Goal: Task Accomplishment & Management: Complete application form

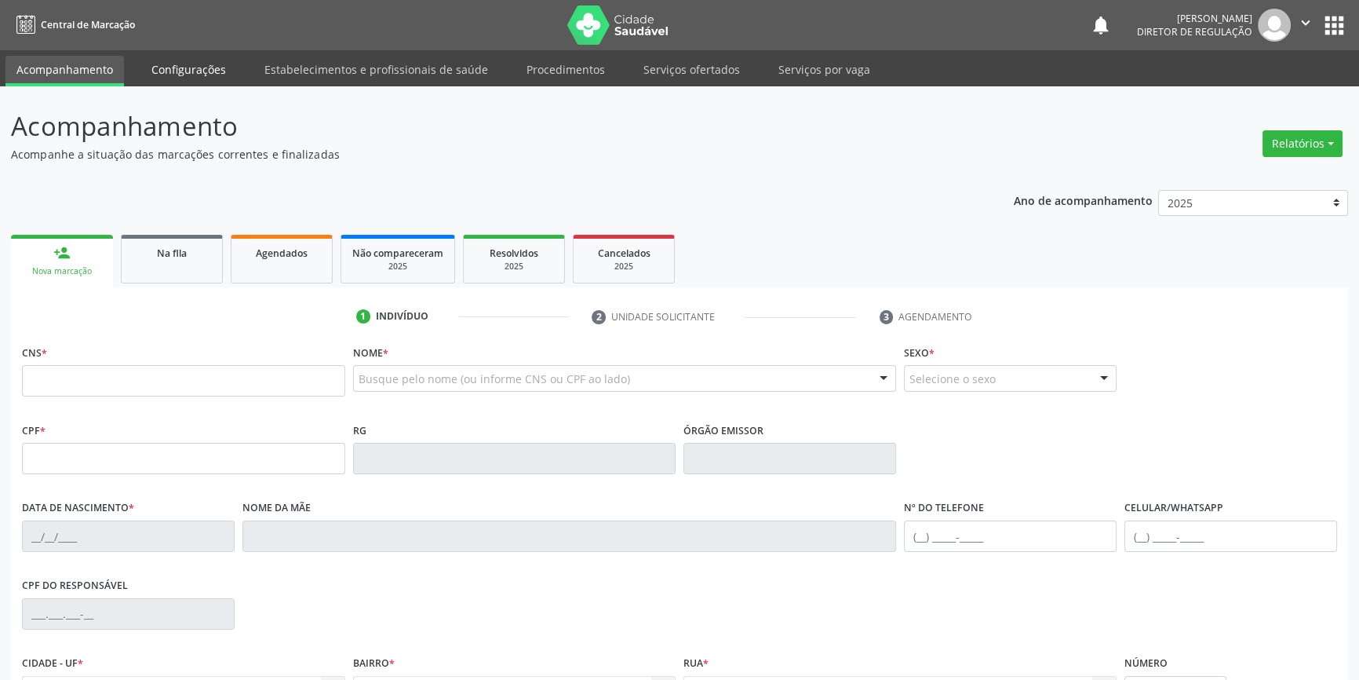
click at [188, 66] on link "Configurações" at bounding box center [188, 69] width 97 height 27
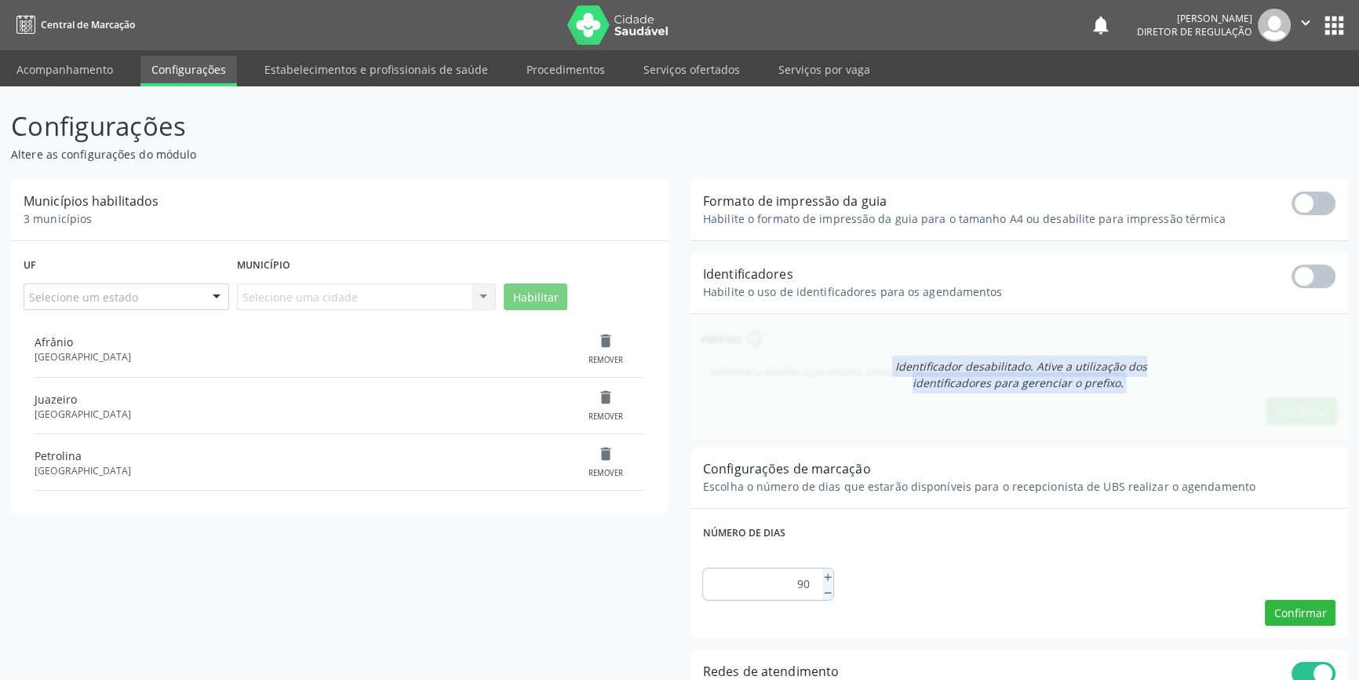
click at [75, 73] on link "Acompanhamento" at bounding box center [64, 69] width 119 height 27
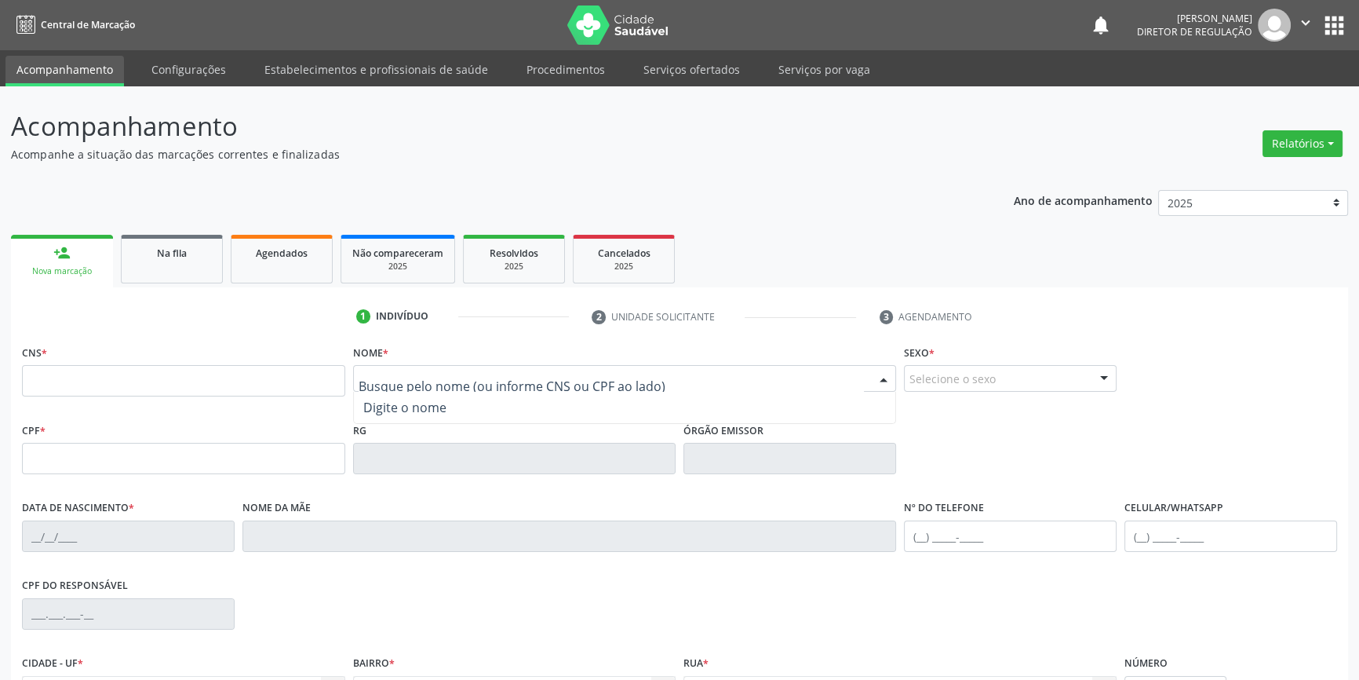
type input "O"
type input "I"
type input "[PERSON_NAME]"
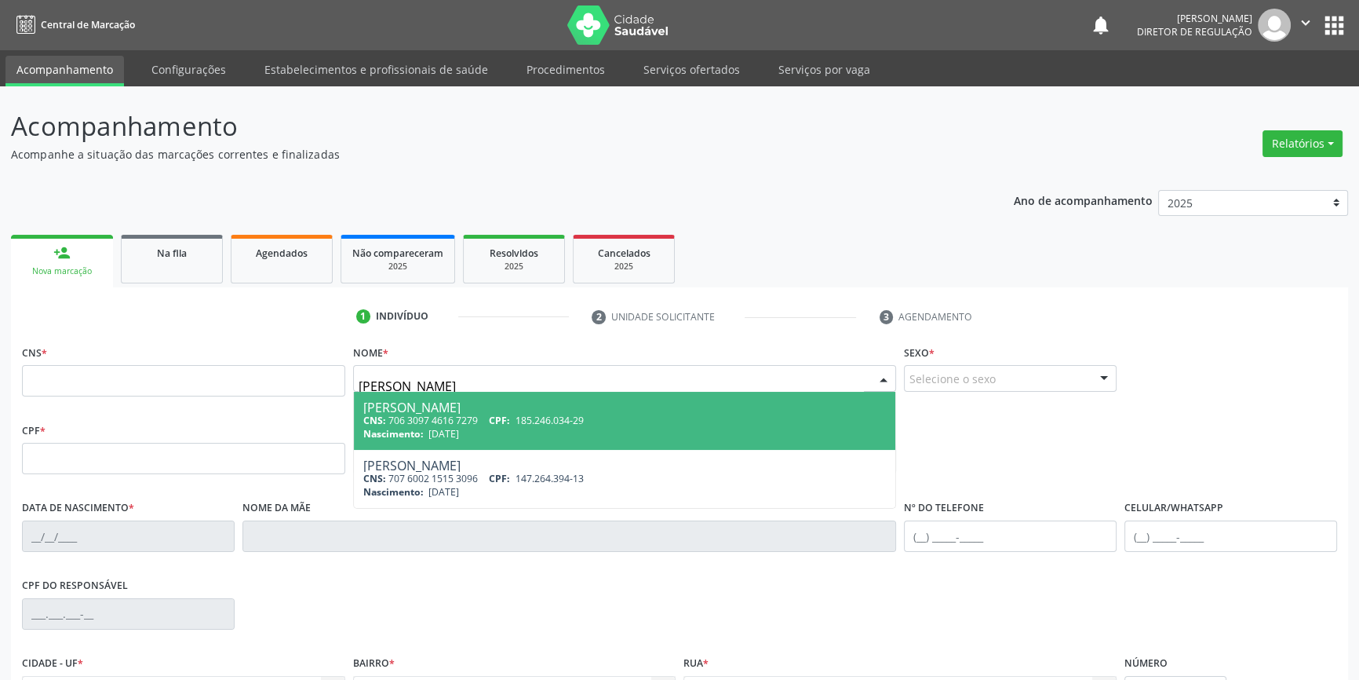
click at [502, 432] on div "Nascimento: [DATE]" at bounding box center [624, 433] width 523 height 13
type input "706 3097 4616 7279"
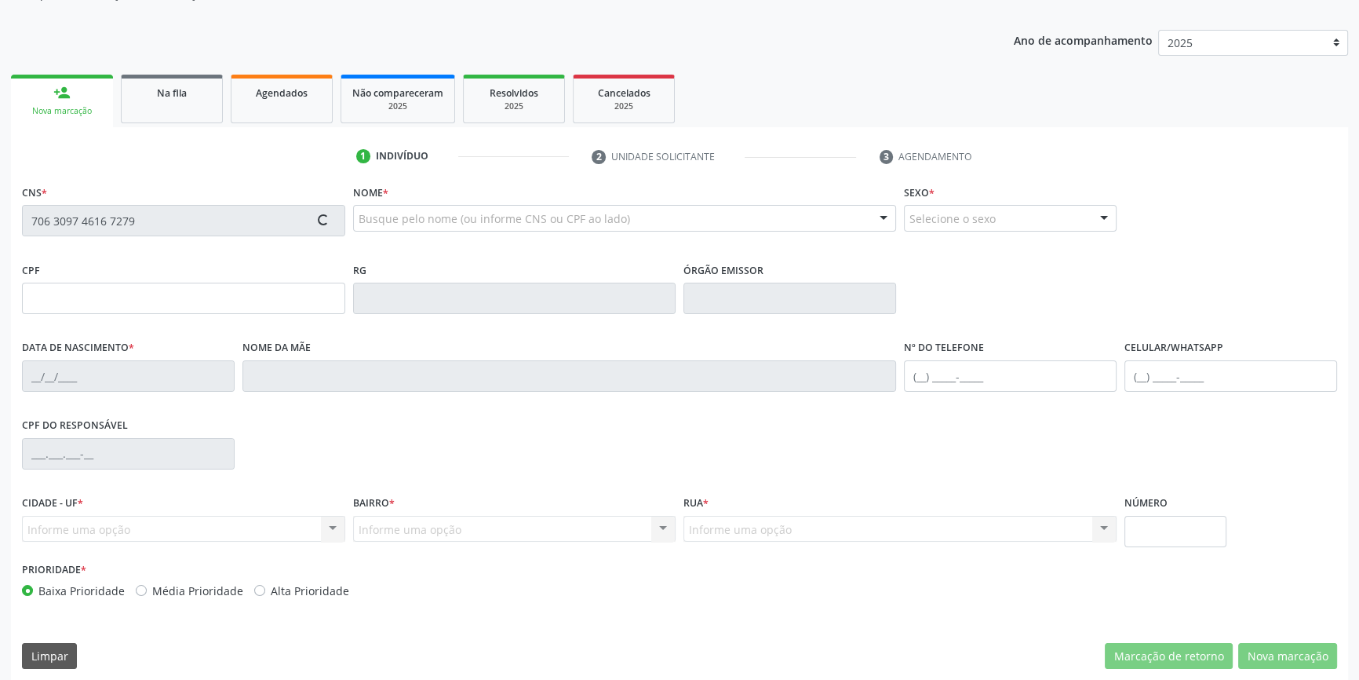
scroll to position [170, 0]
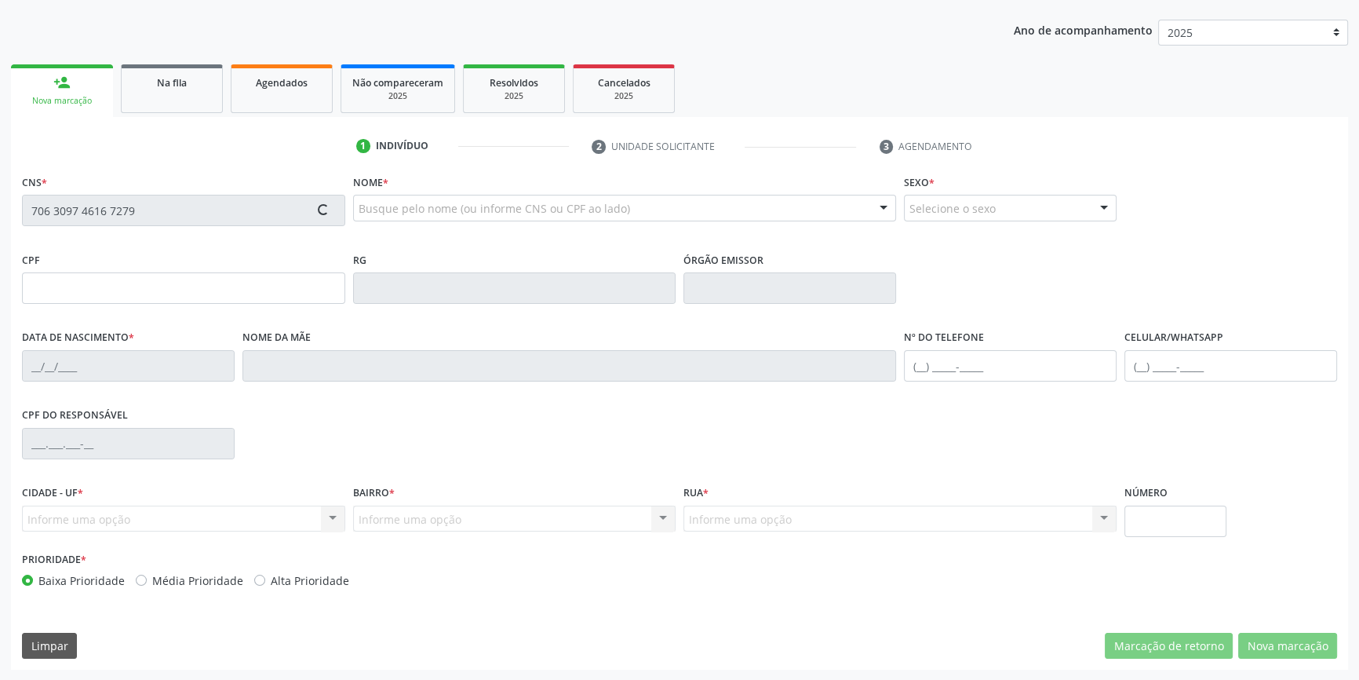
type input "185.246.034-29"
type input "[DATE]"
type input "Mayume [PERSON_NAME]"
type input "[PHONE_NUMBER]"
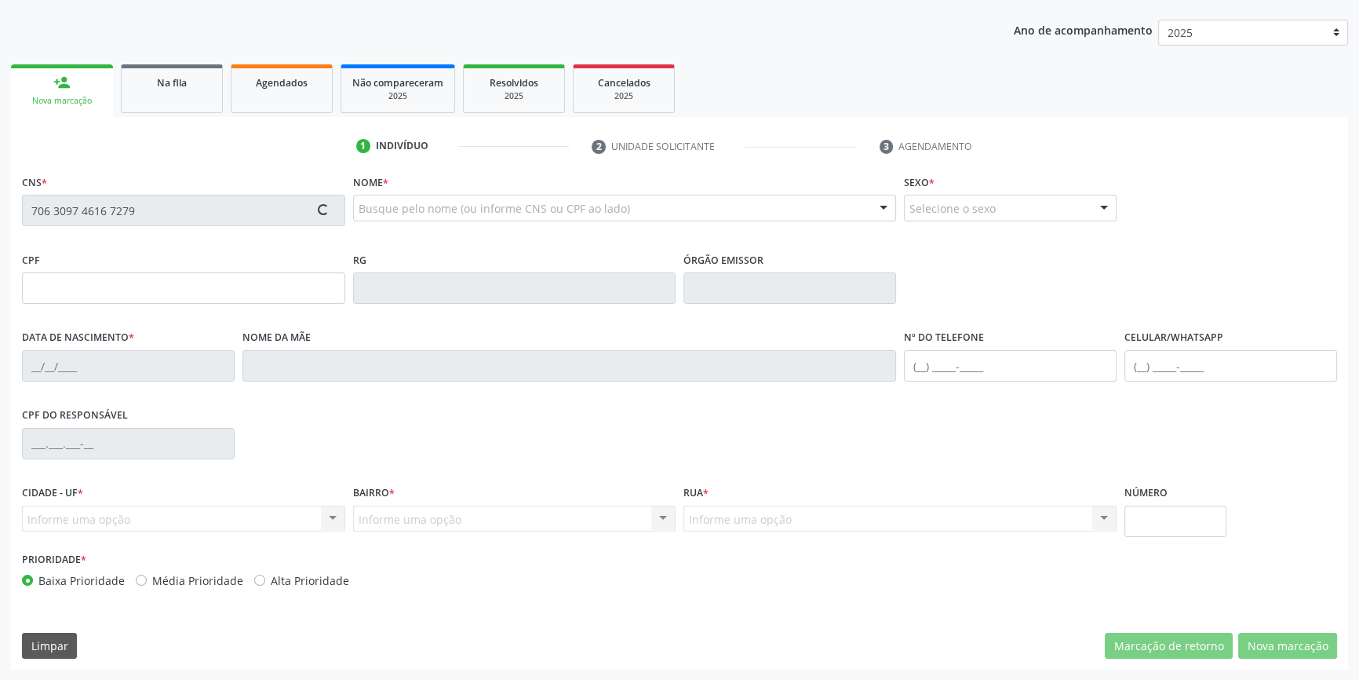
type input "502.694.638-01"
type input "S/N"
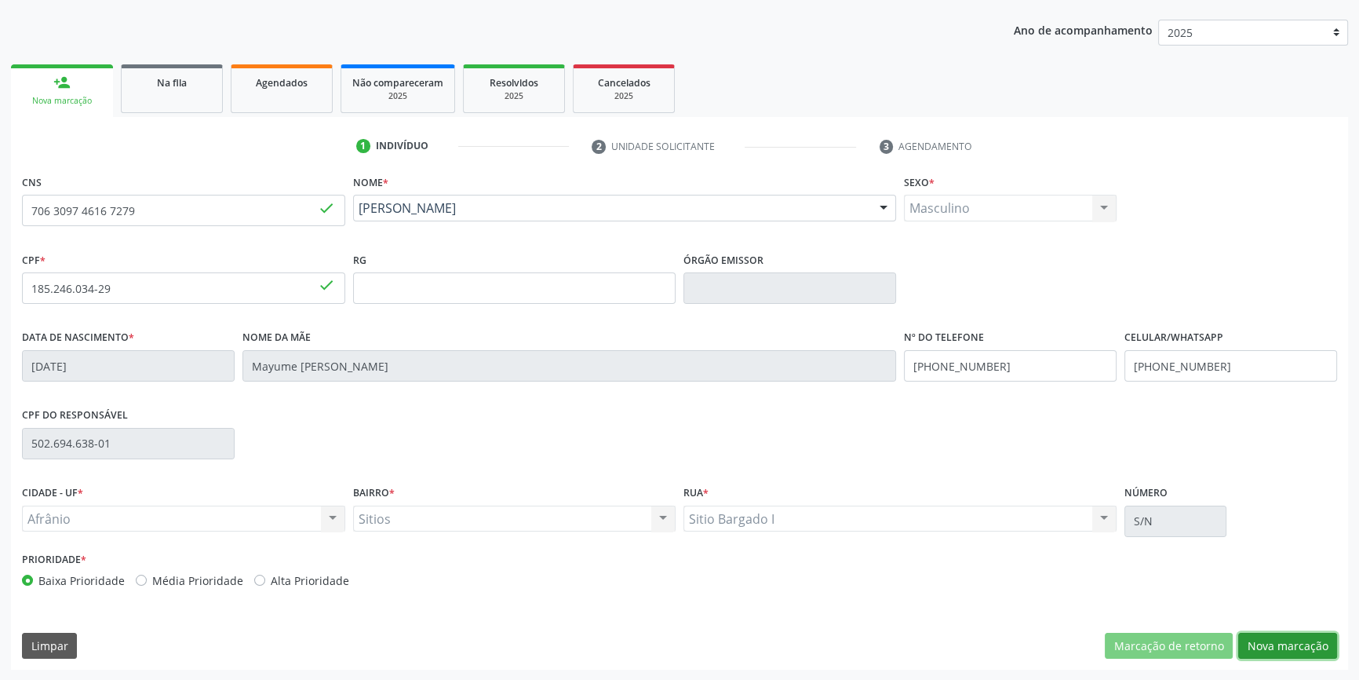
click at [1264, 639] on button "Nova marcação" at bounding box center [1287, 646] width 99 height 27
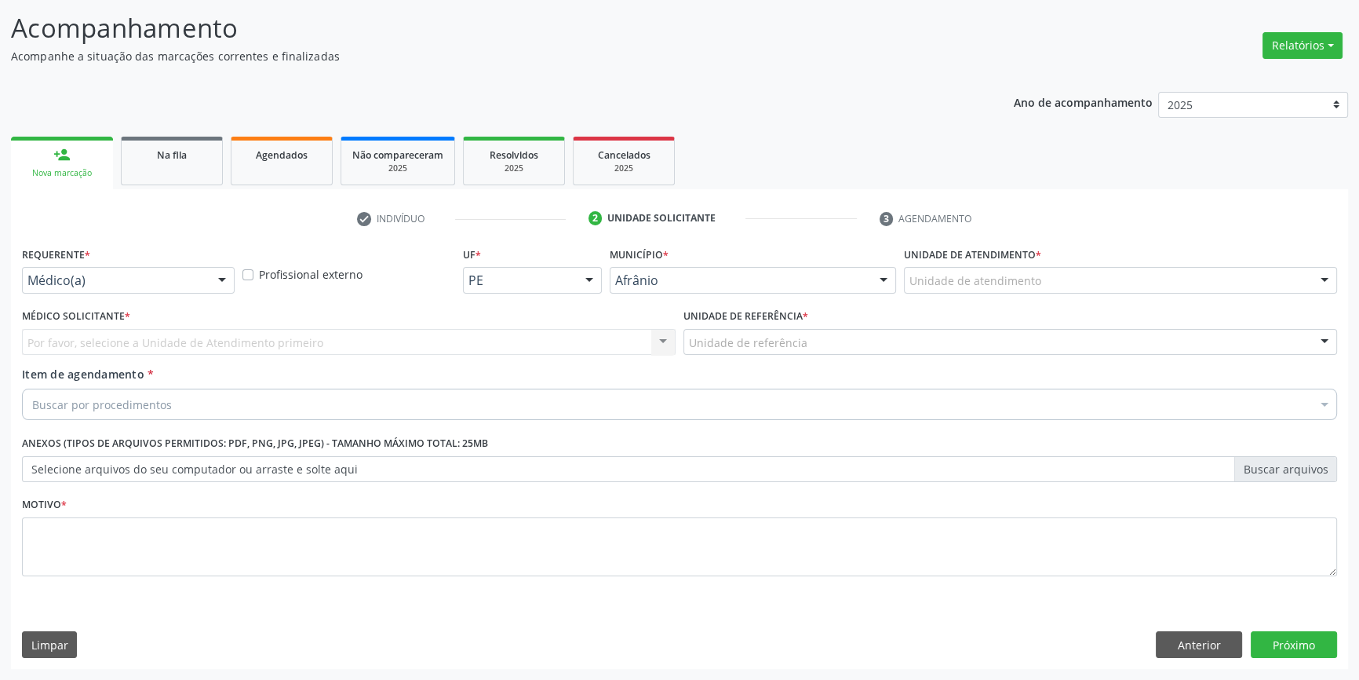
scroll to position [97, 0]
click at [1044, 283] on div "Unidade de atendimento" at bounding box center [1120, 281] width 433 height 27
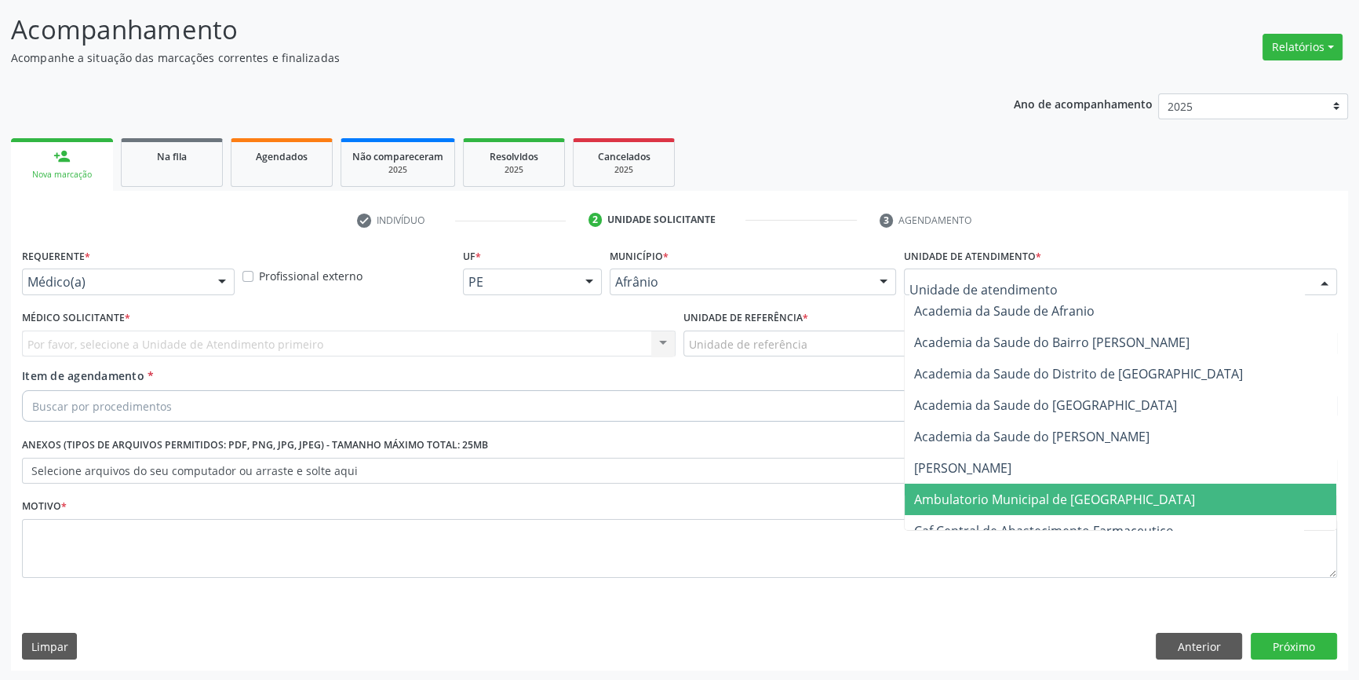
click at [1038, 495] on span "Ambulatorio Municipal de [GEOGRAPHIC_DATA]" at bounding box center [1054, 499] width 281 height 17
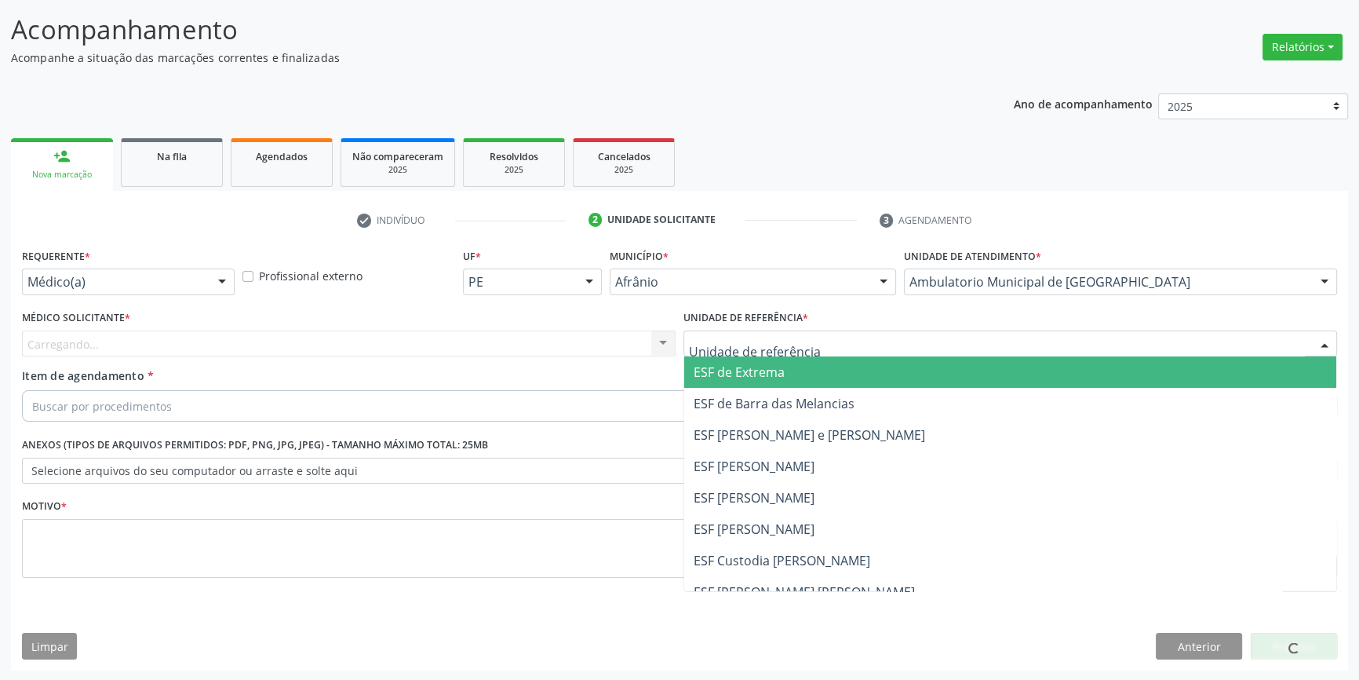
click at [813, 351] on div at bounding box center [1011, 343] width 654 height 27
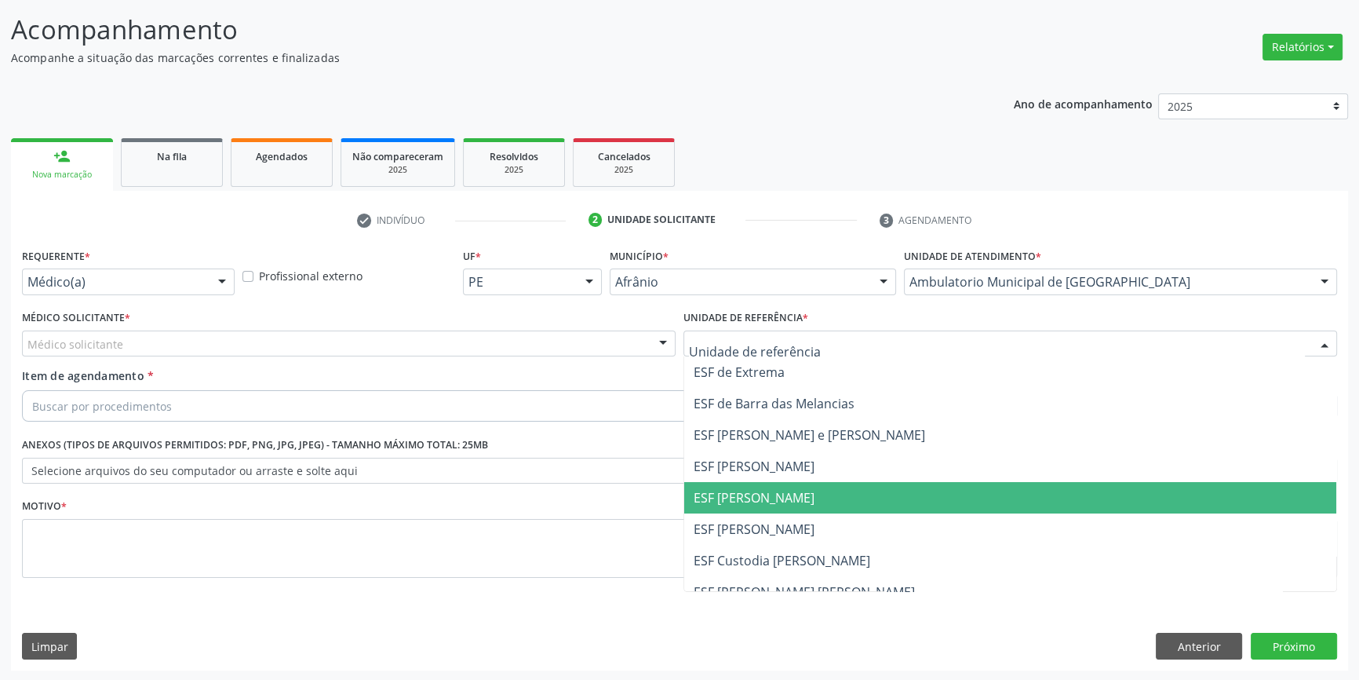
drag, startPoint x: 790, startPoint y: 488, endPoint x: 724, endPoint y: 447, distance: 77.3
click at [790, 489] on span "ESF [PERSON_NAME]" at bounding box center [754, 497] width 121 height 17
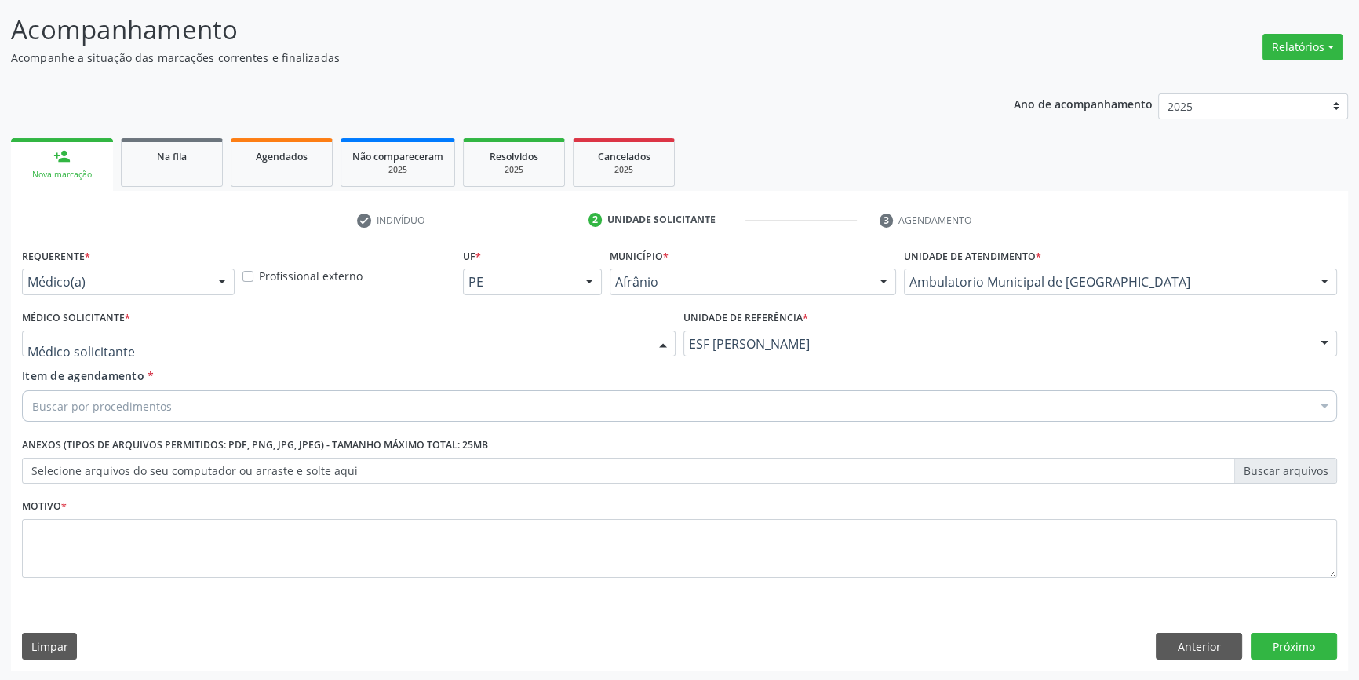
drag, startPoint x: 506, startPoint y: 345, endPoint x: 417, endPoint y: 383, distance: 97.4
click at [503, 345] on div at bounding box center [349, 343] width 654 height 27
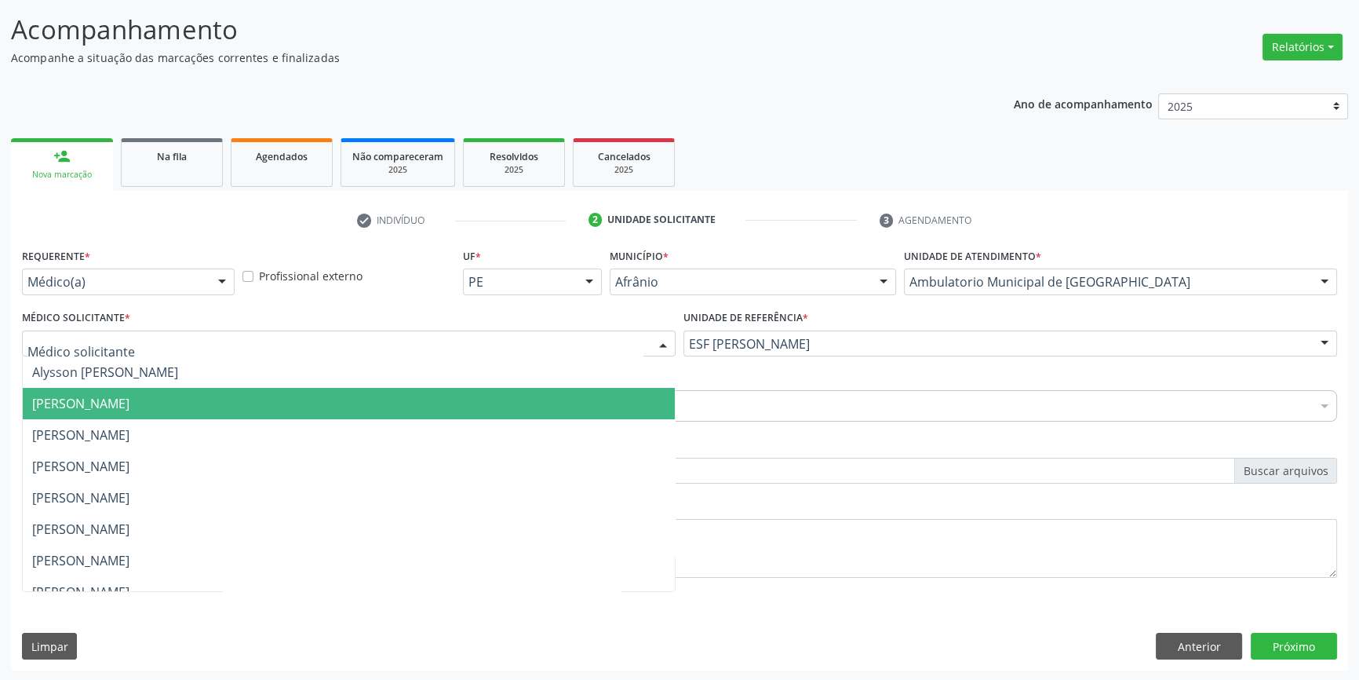
click at [294, 406] on span "[PERSON_NAME]" at bounding box center [349, 403] width 652 height 31
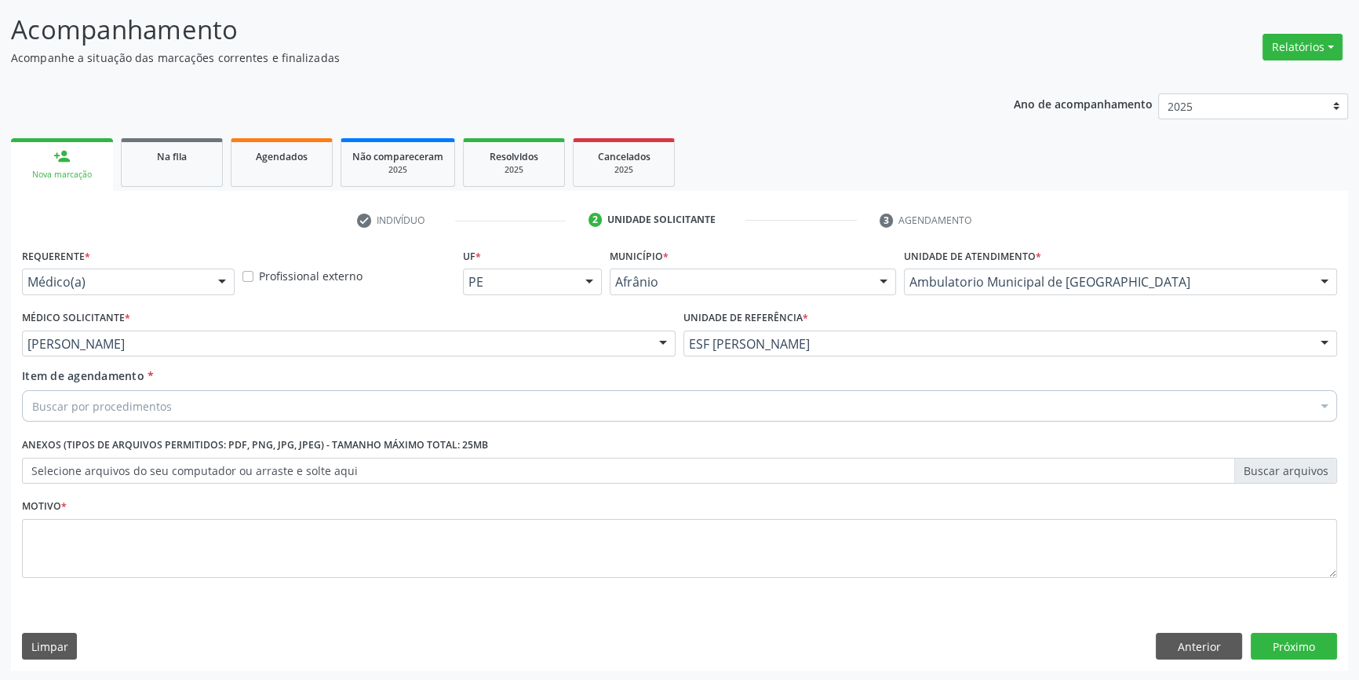
click at [290, 406] on div "Buscar por procedimentos" at bounding box center [679, 405] width 1315 height 31
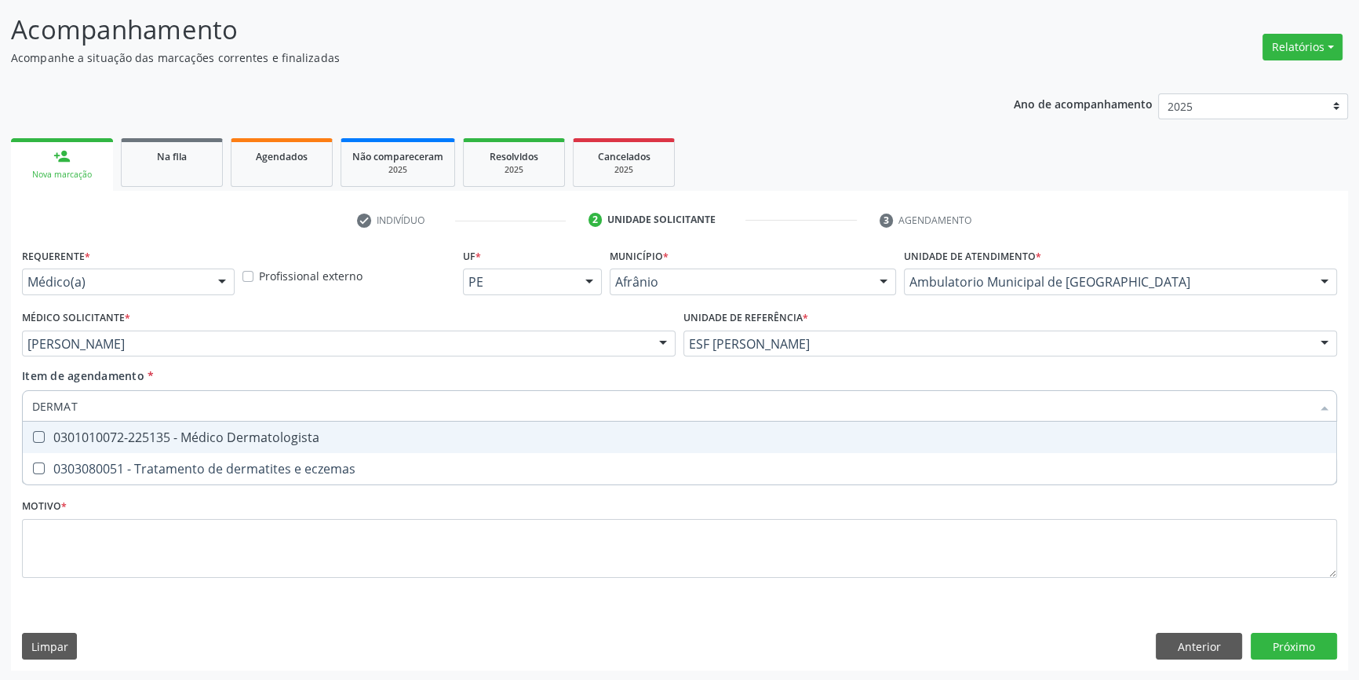
type input "DERMATO"
click at [308, 438] on div "0301010072-225135 - Médico Dermatologista" at bounding box center [679, 437] width 1295 height 13
checkbox Dermatologista "true"
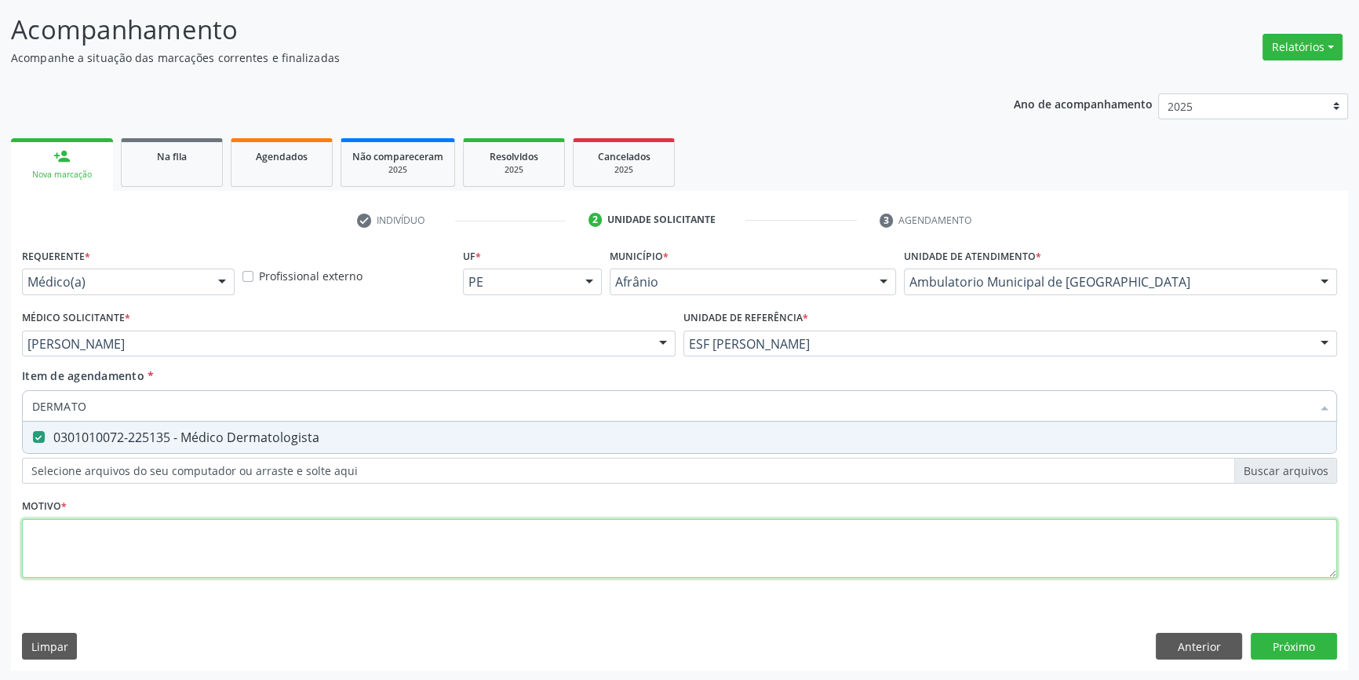
click at [275, 554] on div "Requerente * Médico(a) Médico(a) Enfermeiro(a) Paciente Nenhum resultado encont…" at bounding box center [679, 422] width 1315 height 356
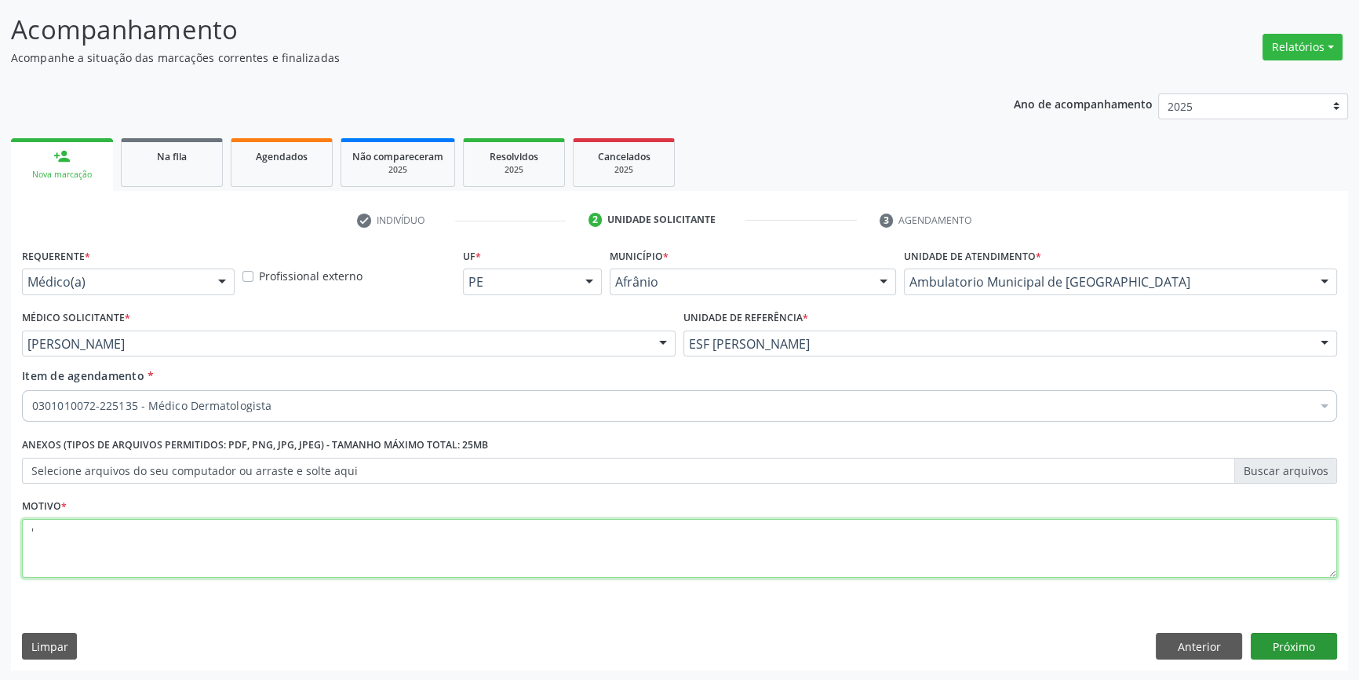
type textarea "'"
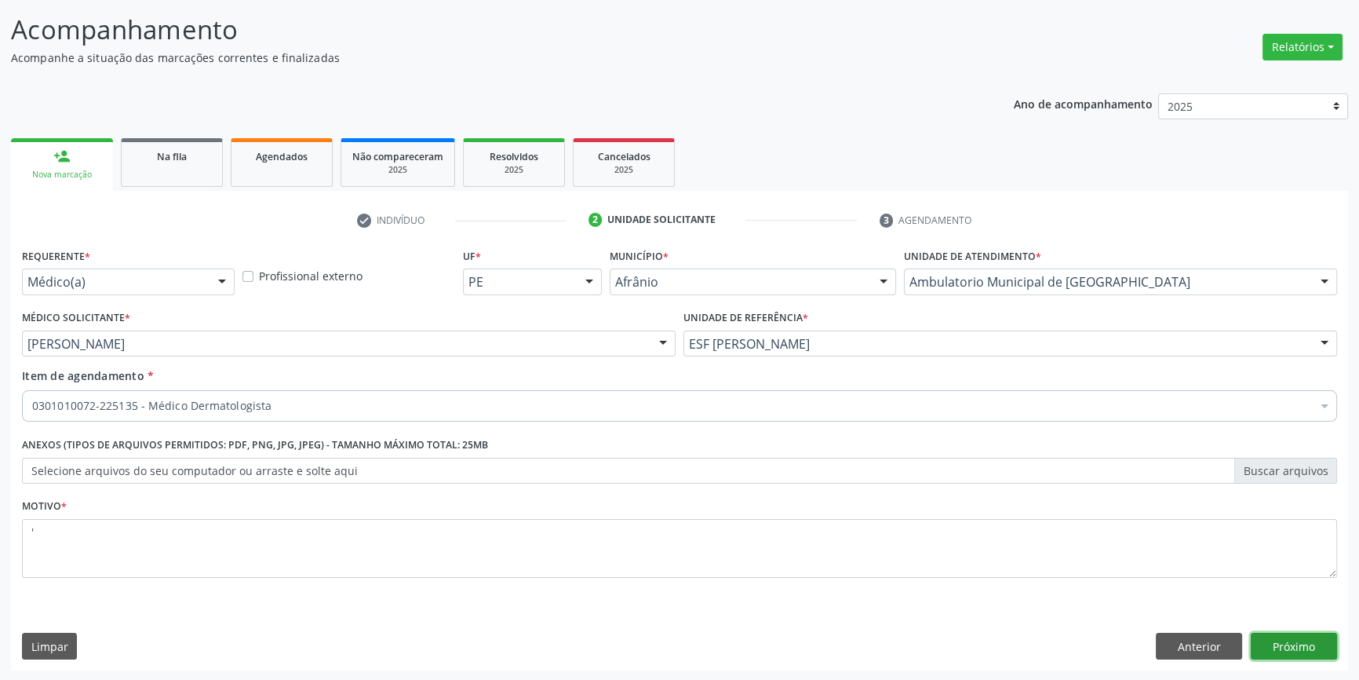
click at [1287, 644] on button "Próximo" at bounding box center [1294, 646] width 86 height 27
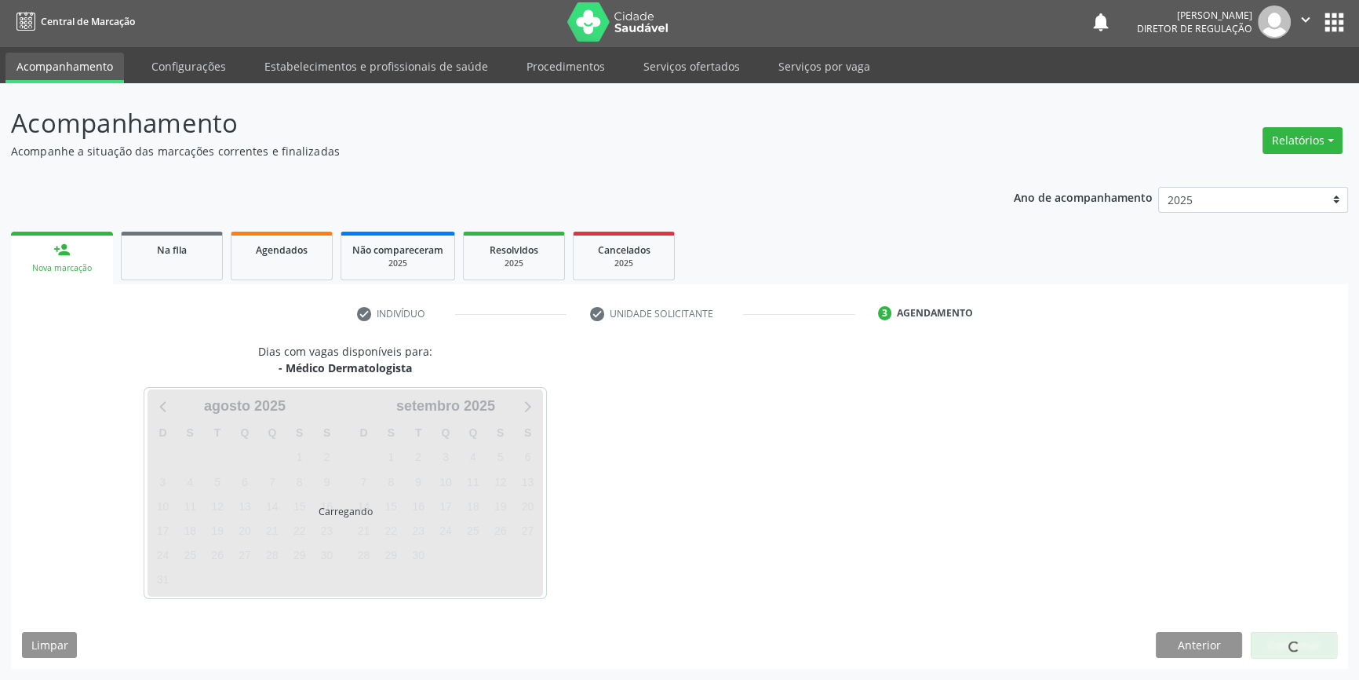
scroll to position [2, 0]
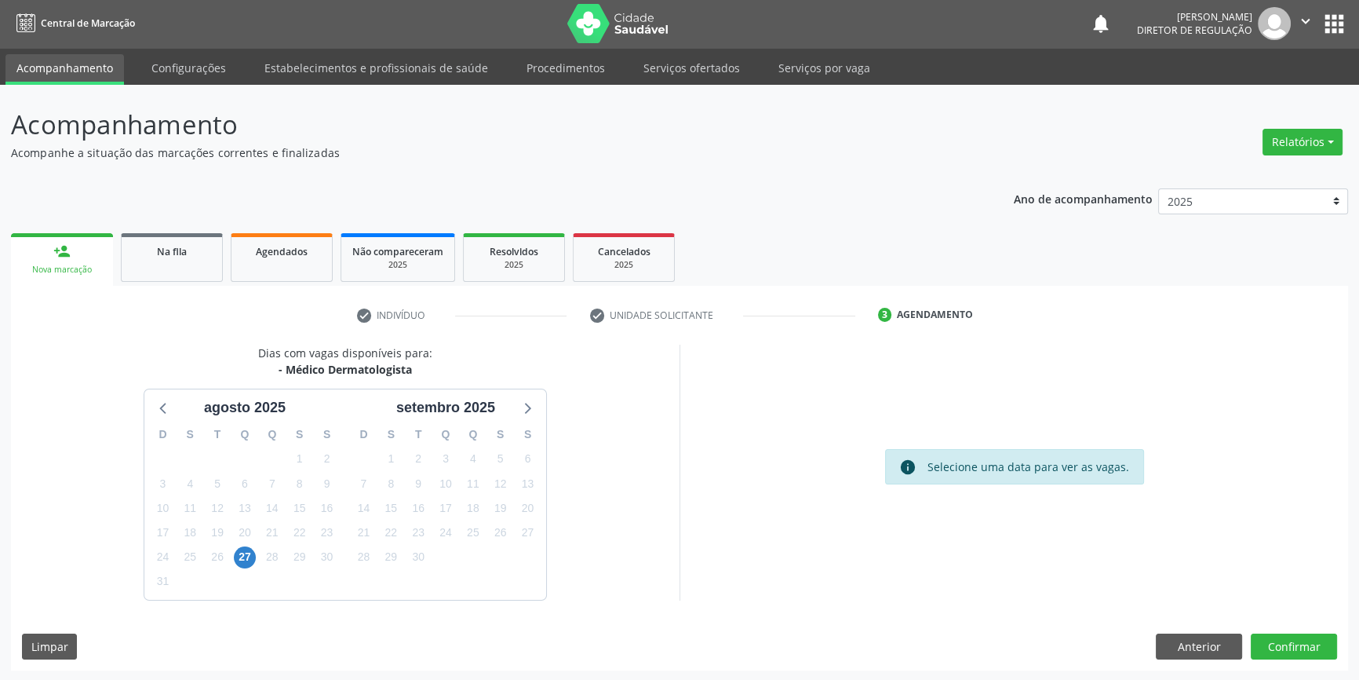
click at [257, 558] on div "27" at bounding box center [245, 557] width 27 height 24
click at [253, 560] on span "27" at bounding box center [245, 557] width 22 height 22
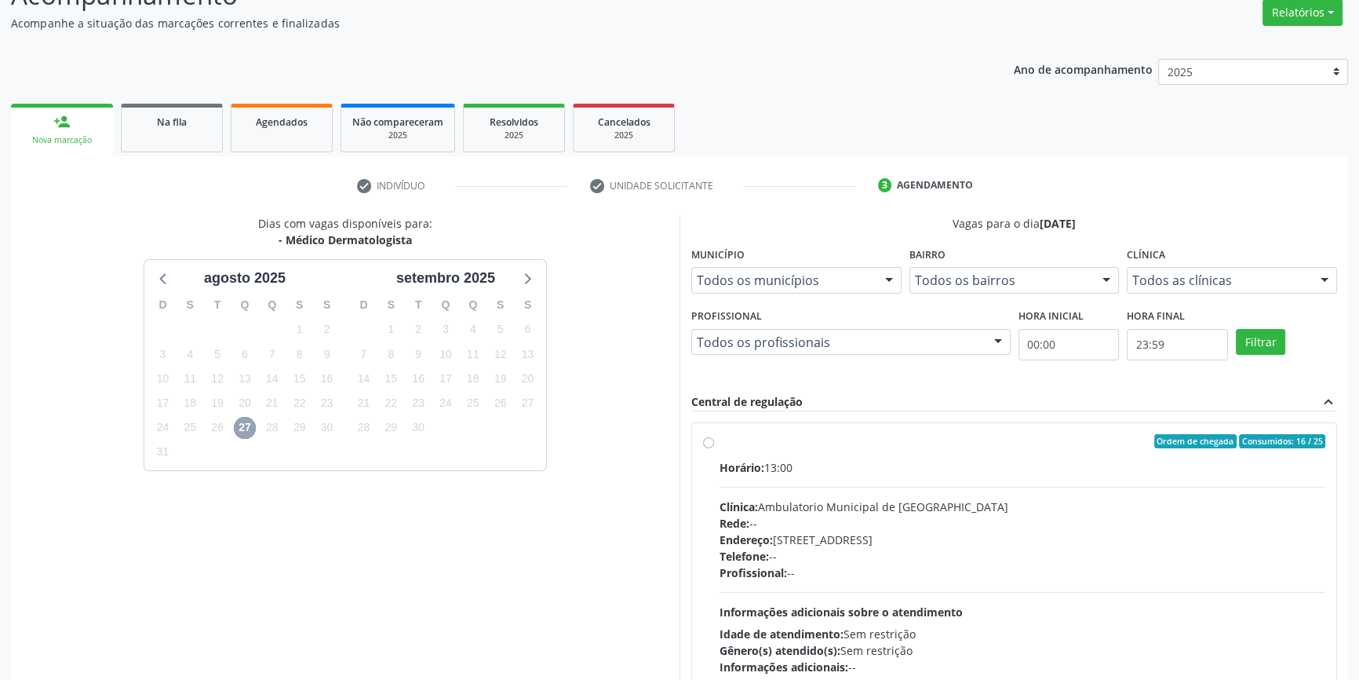
scroll to position [228, 0]
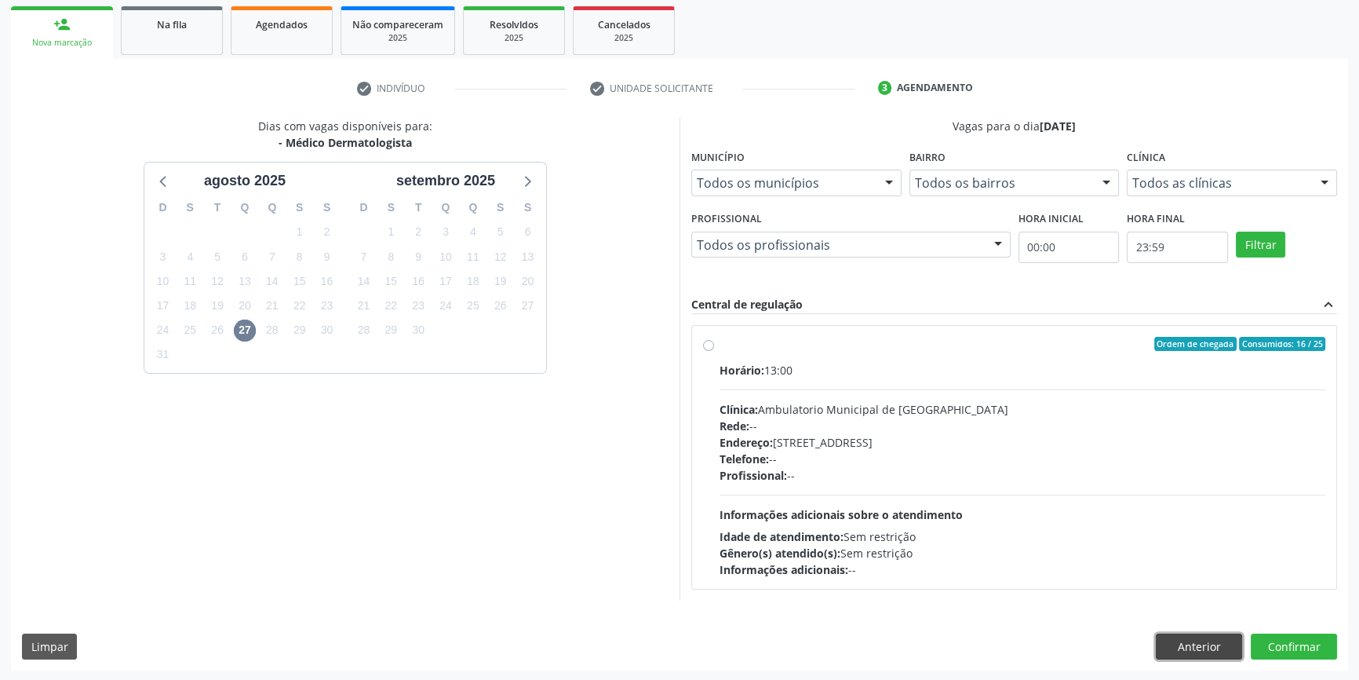
click at [1214, 644] on button "Anterior" at bounding box center [1199, 646] width 86 height 27
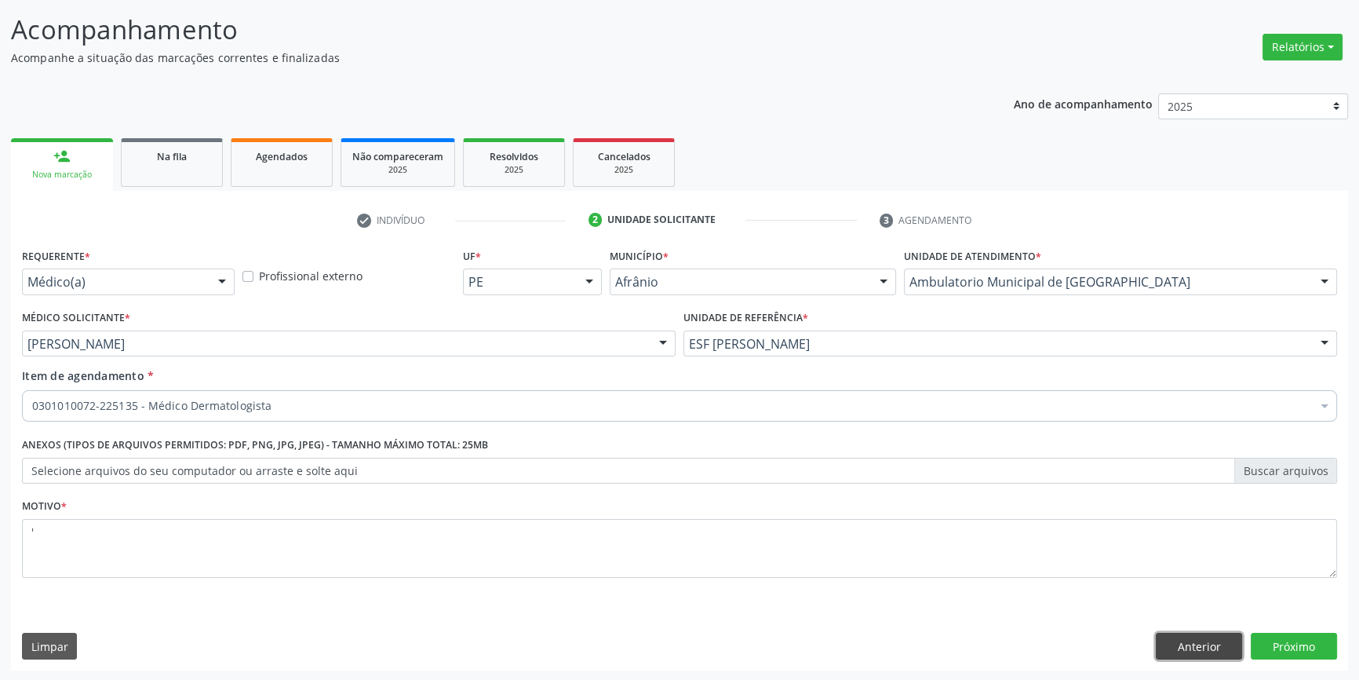
click at [1201, 640] on button "Anterior" at bounding box center [1199, 646] width 86 height 27
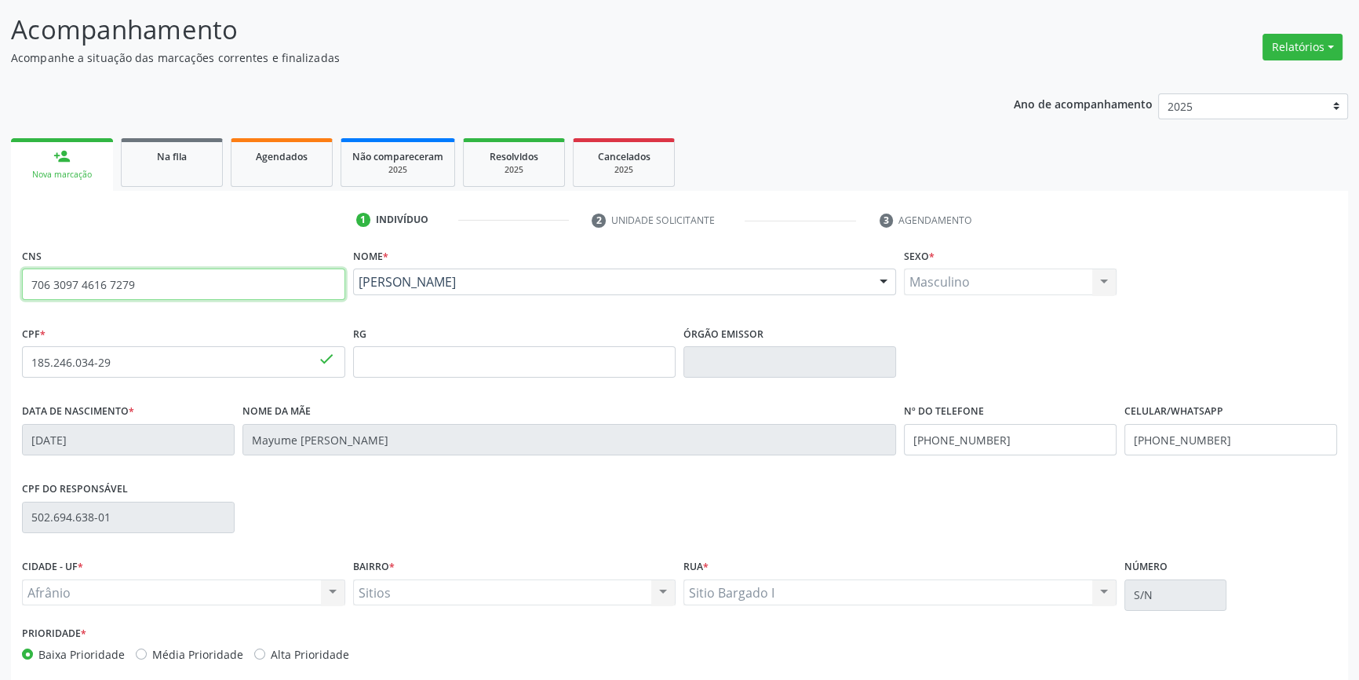
drag, startPoint x: 0, startPoint y: 283, endPoint x: 0, endPoint y: 272, distance: 10.2
click at [0, 272] on div "Acompanhamento Acompanhe a situação das marcações correntes e finalizadas Relat…" at bounding box center [679, 372] width 1359 height 764
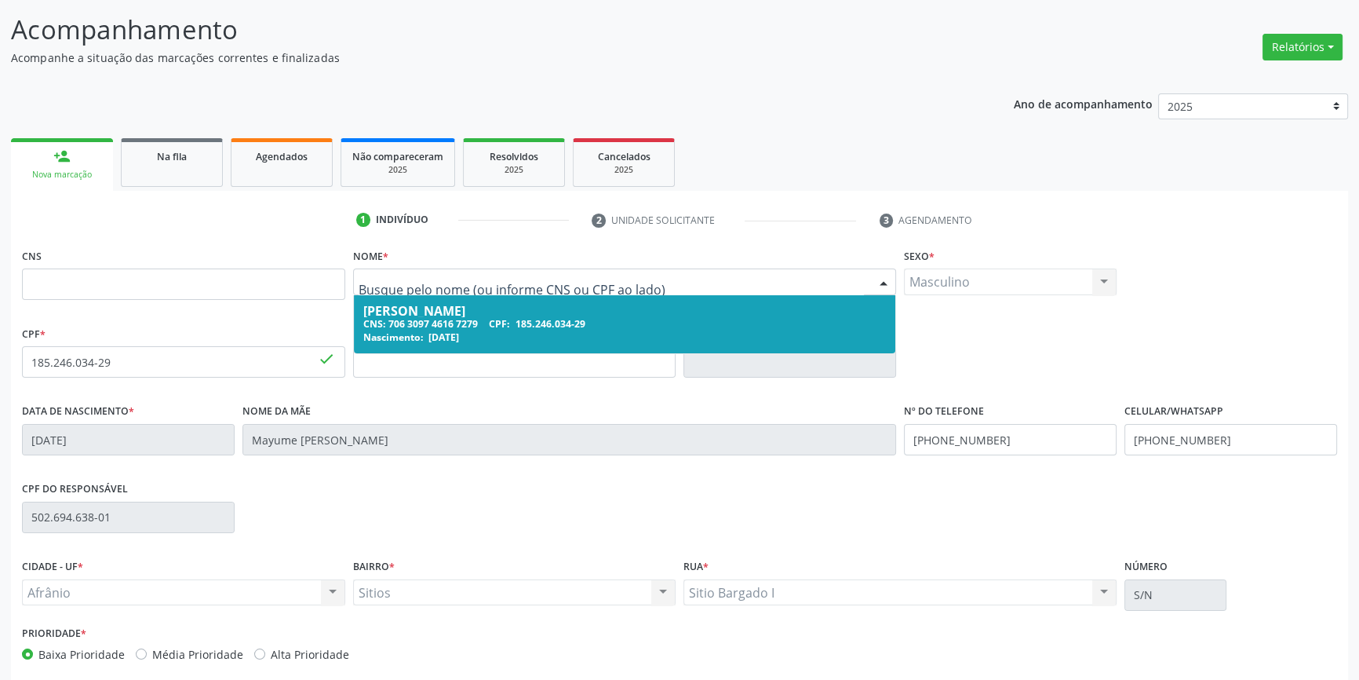
drag, startPoint x: 476, startPoint y: 284, endPoint x: 312, endPoint y: 277, distance: 164.2
click at [480, 289] on div at bounding box center [625, 281] width 544 height 27
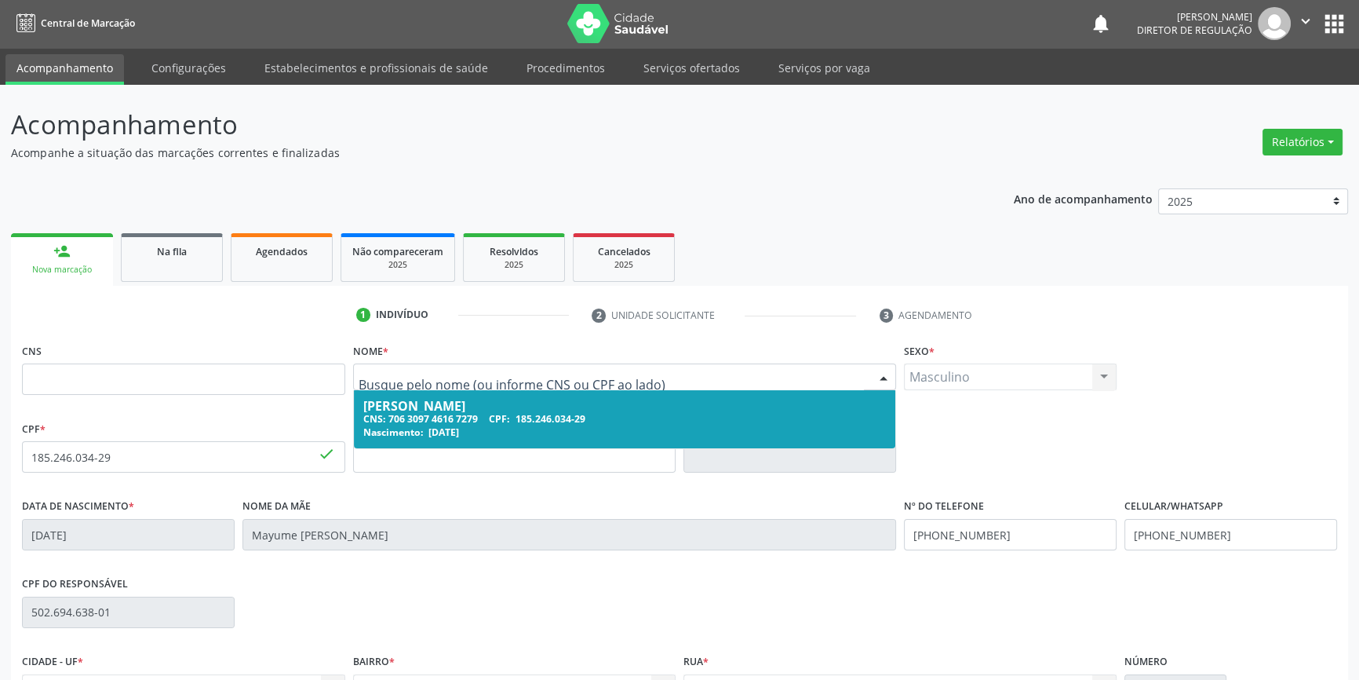
scroll to position [0, 0]
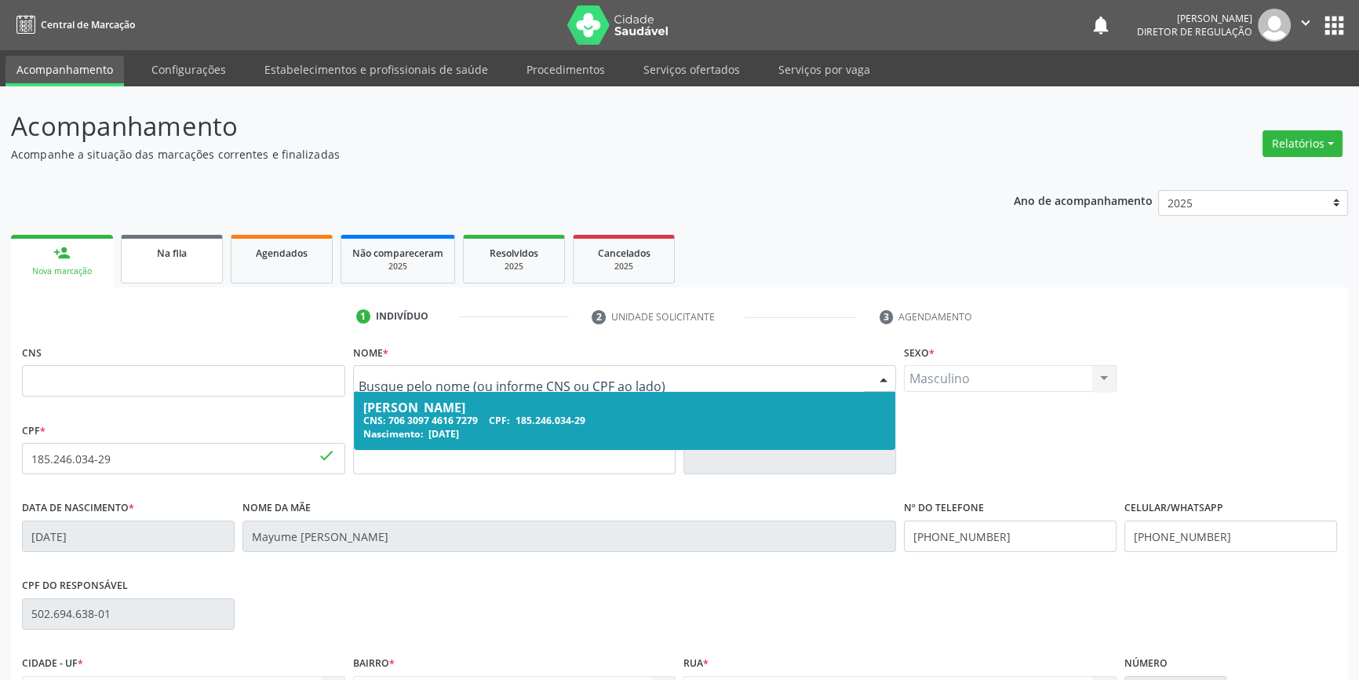
click at [121, 251] on link "Na fila" at bounding box center [172, 259] width 102 height 49
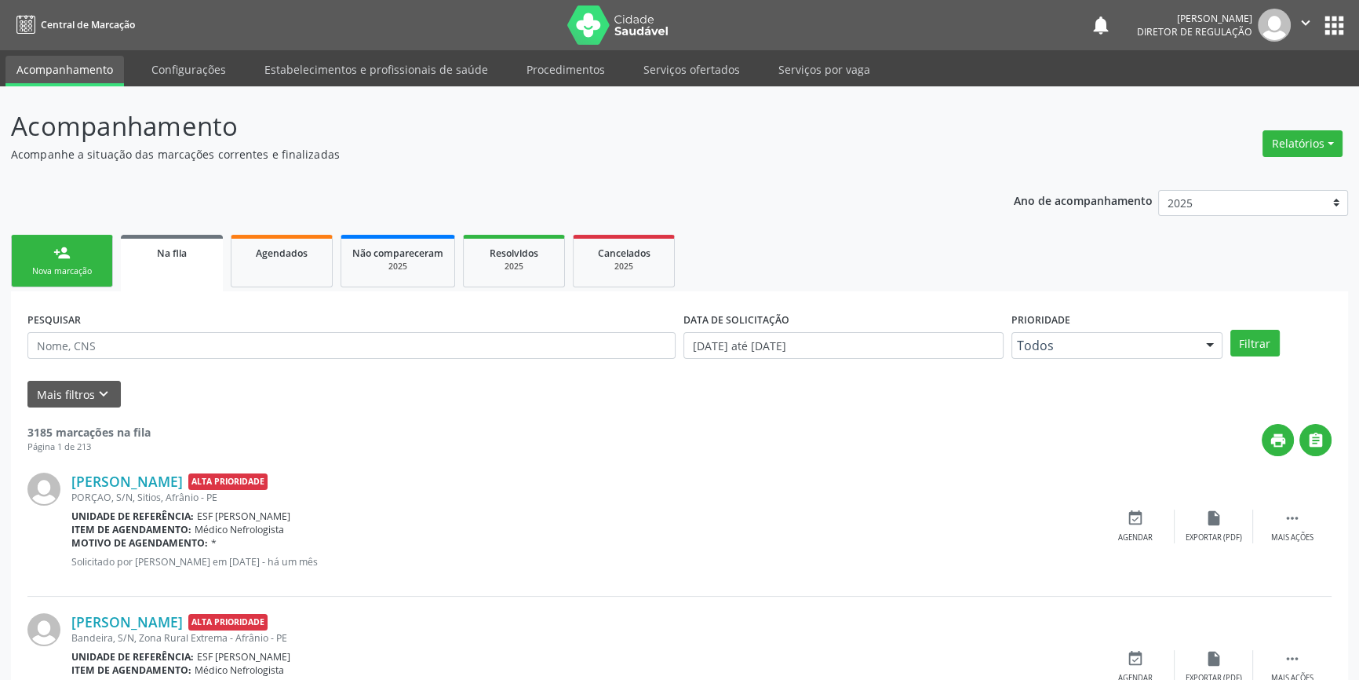
click at [101, 270] on link "person_add Nova marcação" at bounding box center [62, 261] width 102 height 53
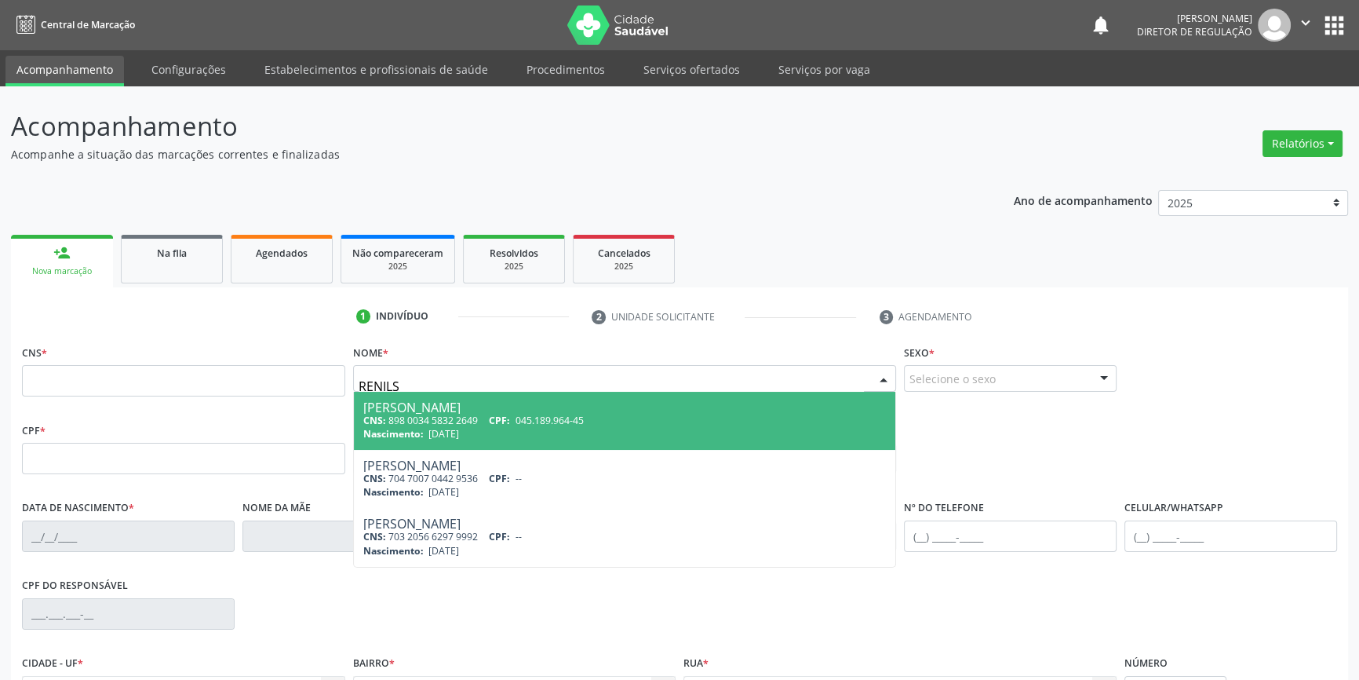
type input "RENIL"
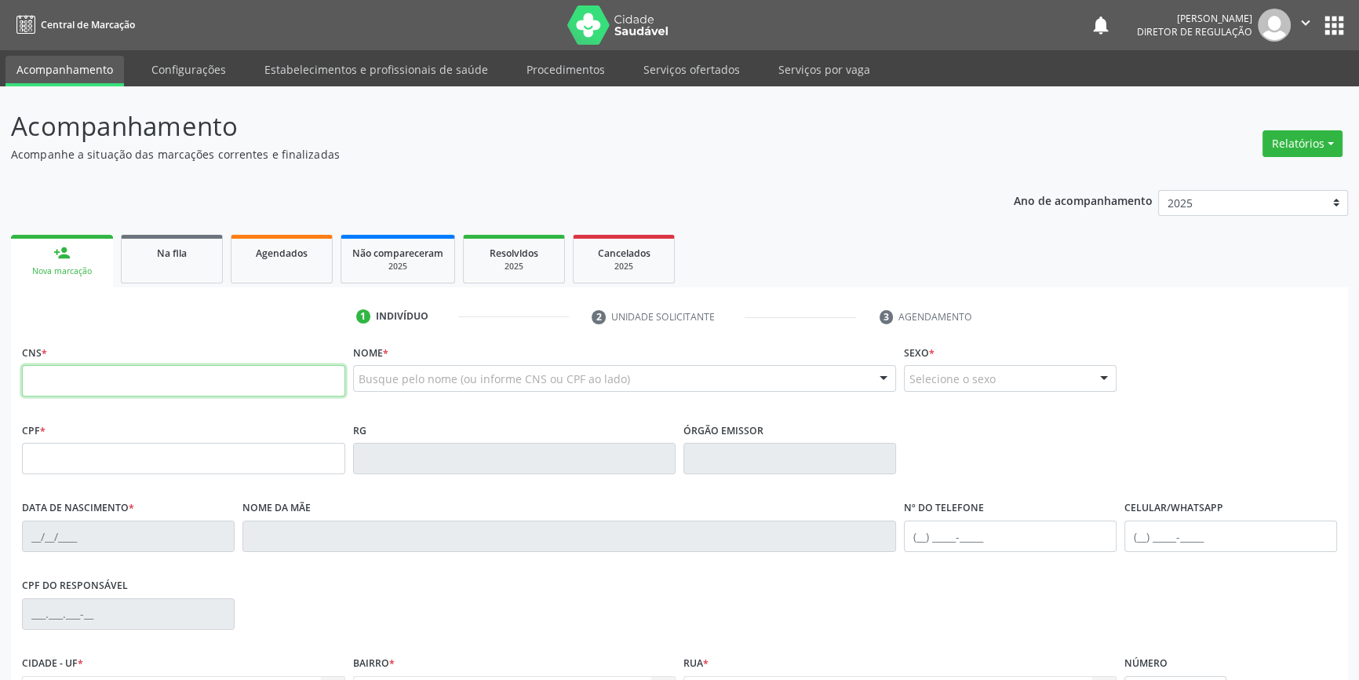
click at [147, 388] on input "text" at bounding box center [183, 380] width 323 height 31
type input "701 8042 3544 6873"
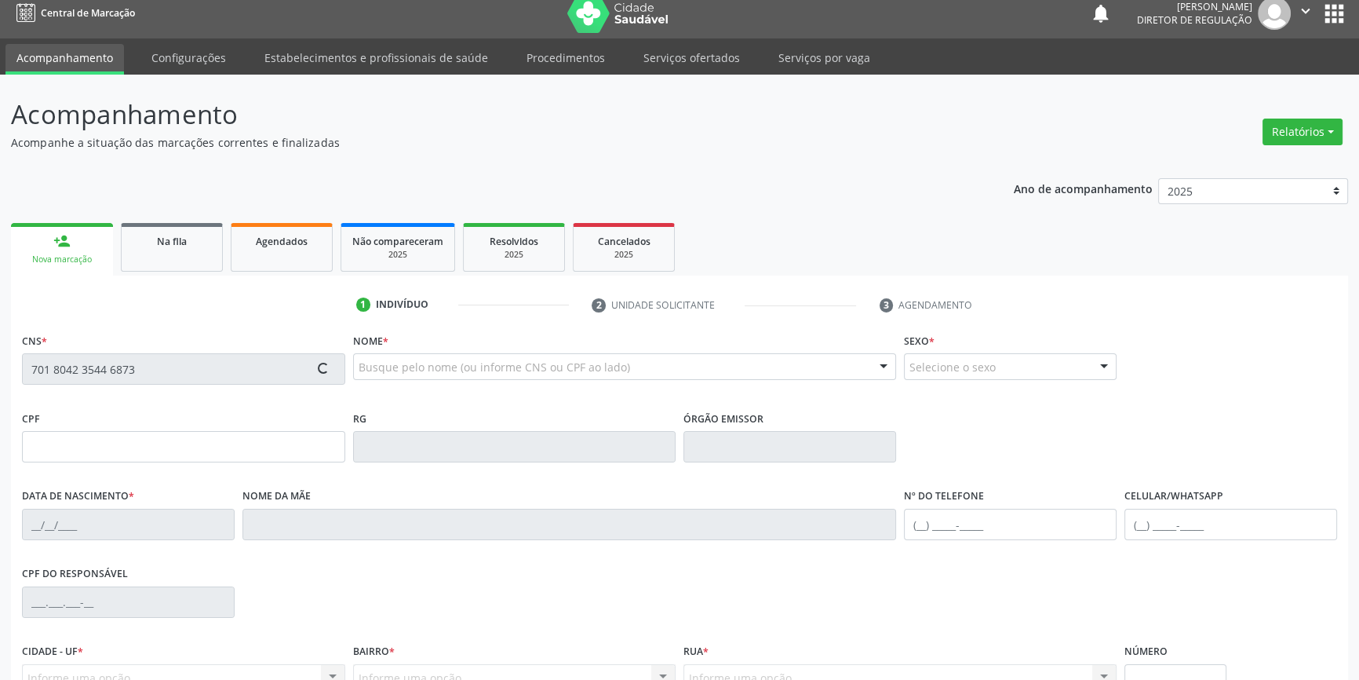
scroll to position [170, 0]
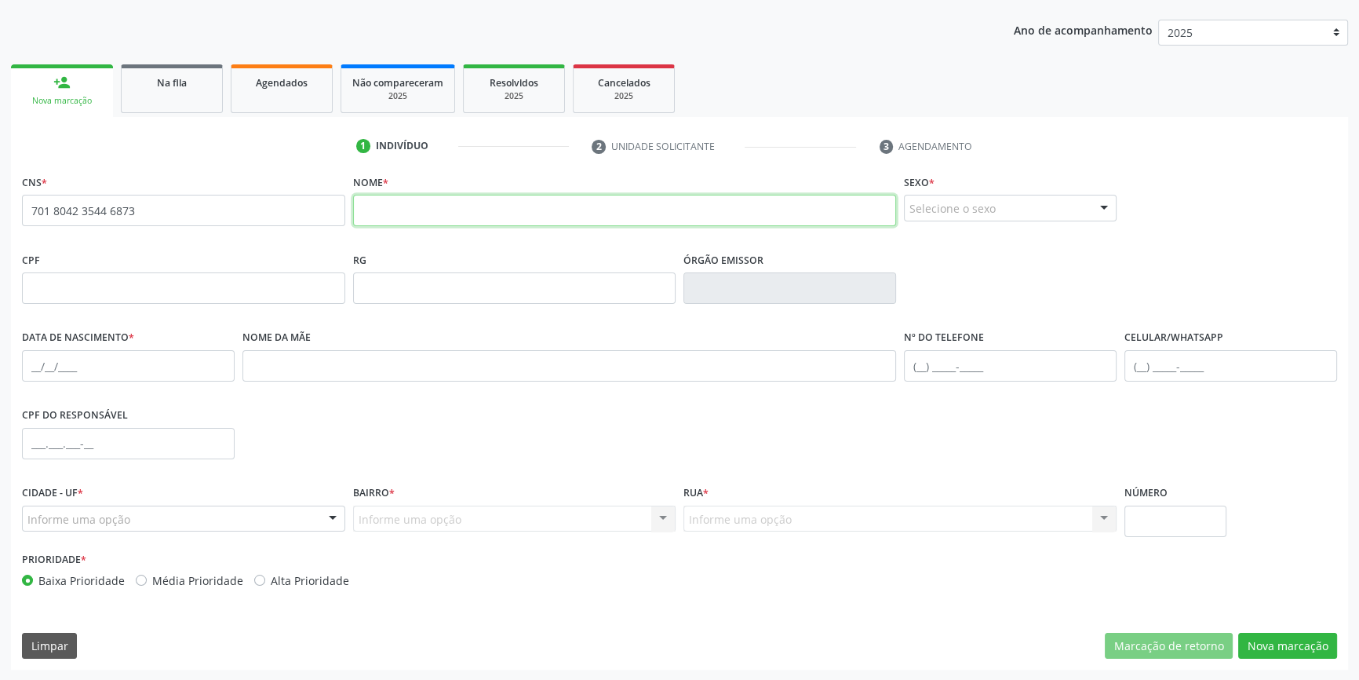
click at [495, 207] on input "text" at bounding box center [625, 210] width 544 height 31
type input "[PERSON_NAME]"
click at [957, 212] on div "Selecione o sexo" at bounding box center [1010, 208] width 213 height 27
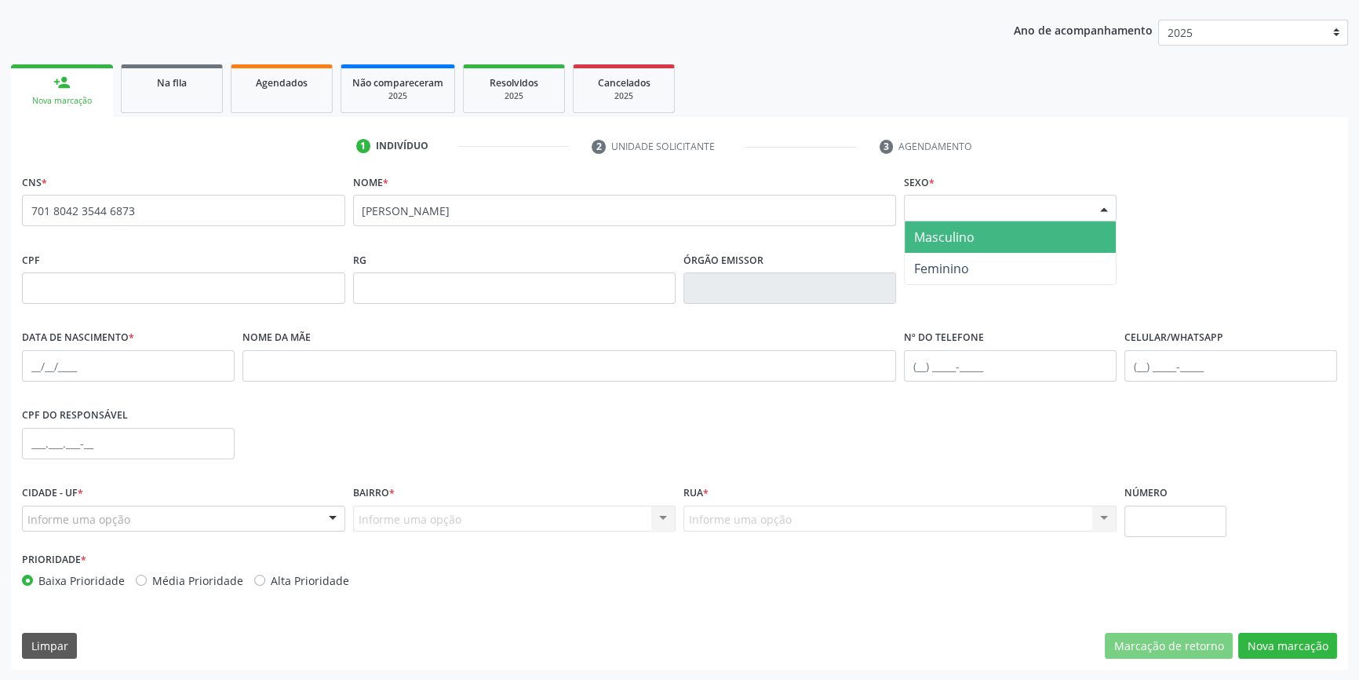
click at [965, 239] on span "Masculino" at bounding box center [944, 236] width 60 height 17
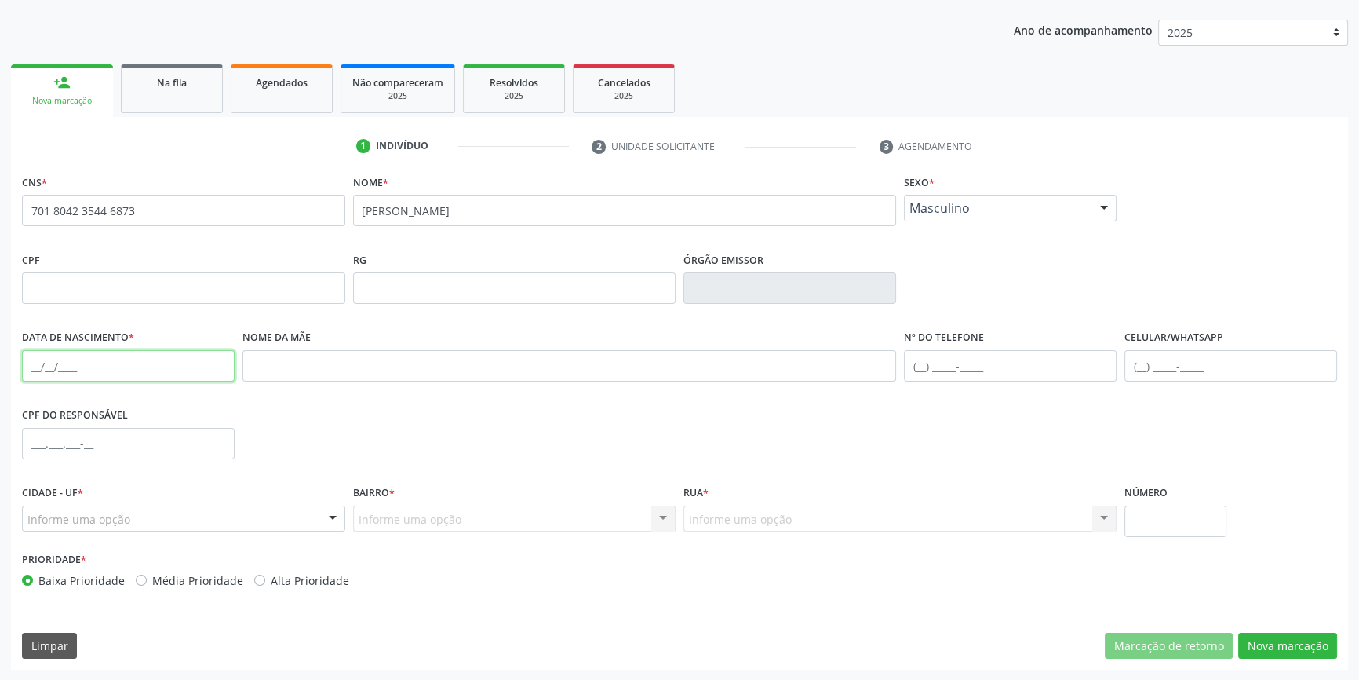
click at [26, 356] on input "text" at bounding box center [128, 365] width 213 height 31
type input "[DATE]"
click at [162, 512] on div "Informe uma opção" at bounding box center [183, 518] width 323 height 27
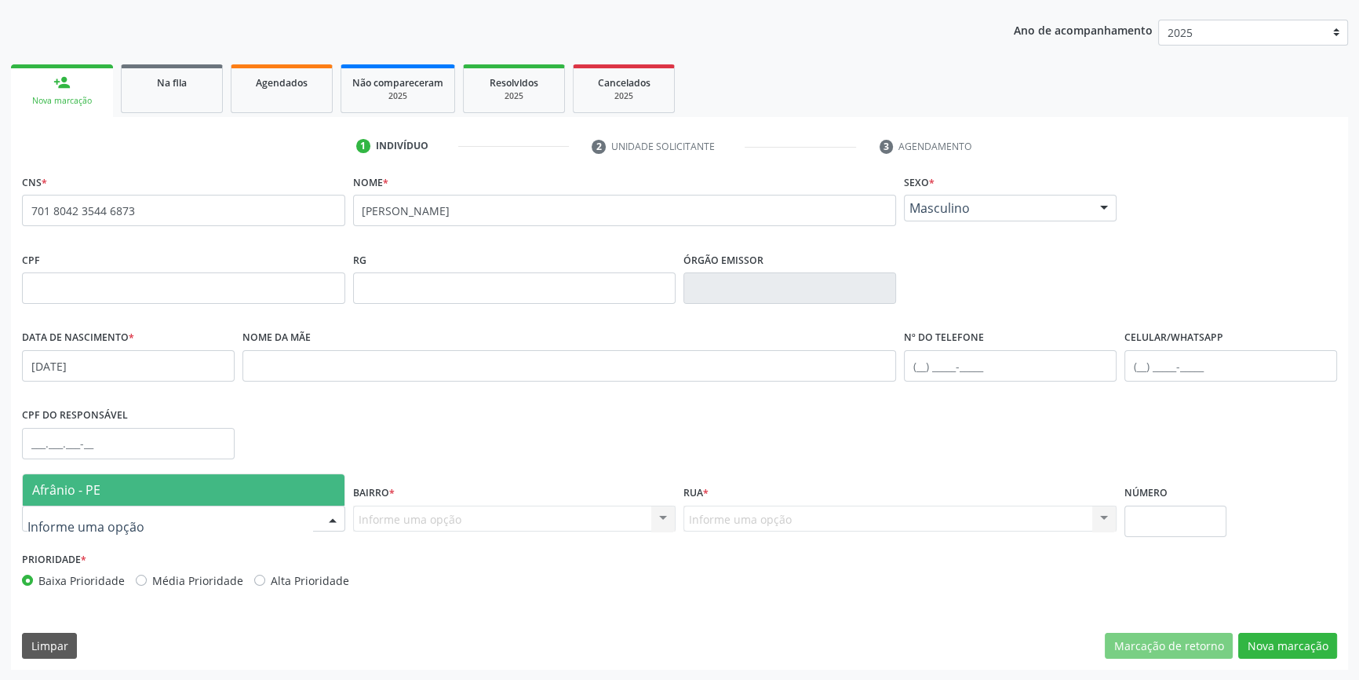
click at [162, 501] on span "Afrânio - PE" at bounding box center [184, 489] width 322 height 31
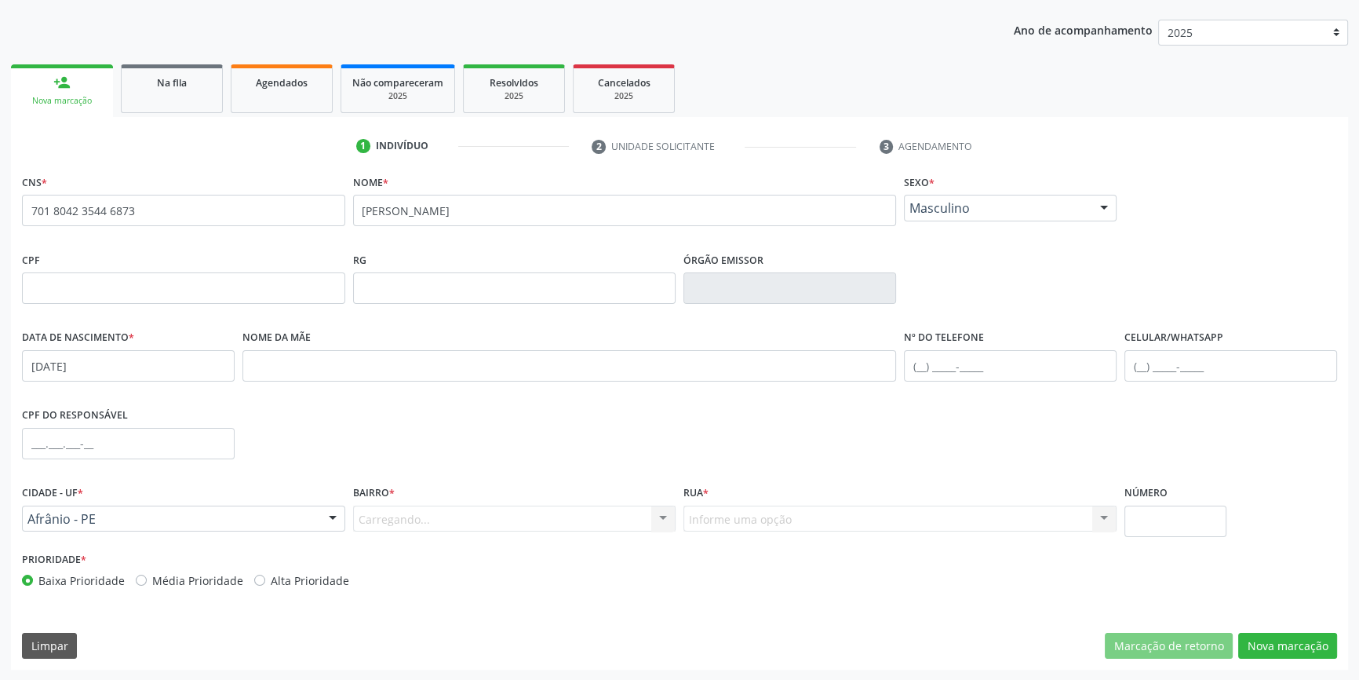
click at [439, 520] on div "Carregando... Nenhum resultado encontrado para: " " Nenhuma opção encontrada. D…" at bounding box center [514, 518] width 323 height 27
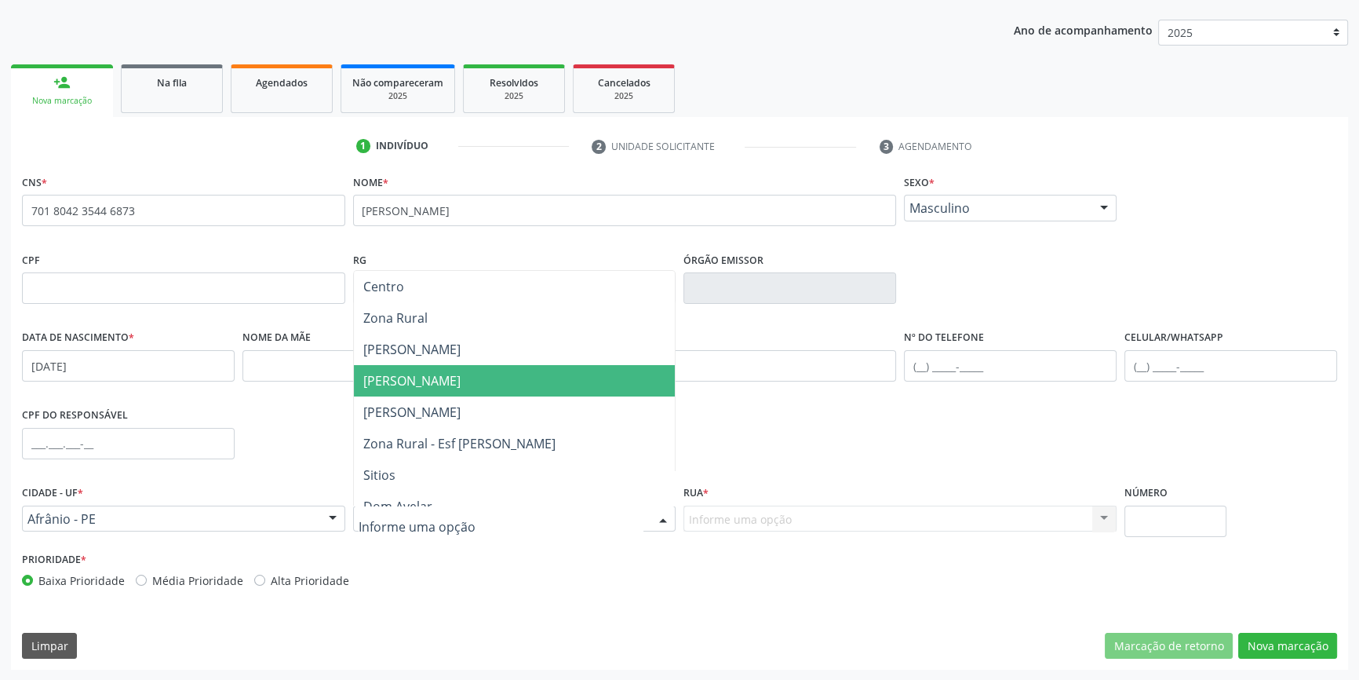
click at [424, 376] on span "[PERSON_NAME]" at bounding box center [411, 380] width 97 height 17
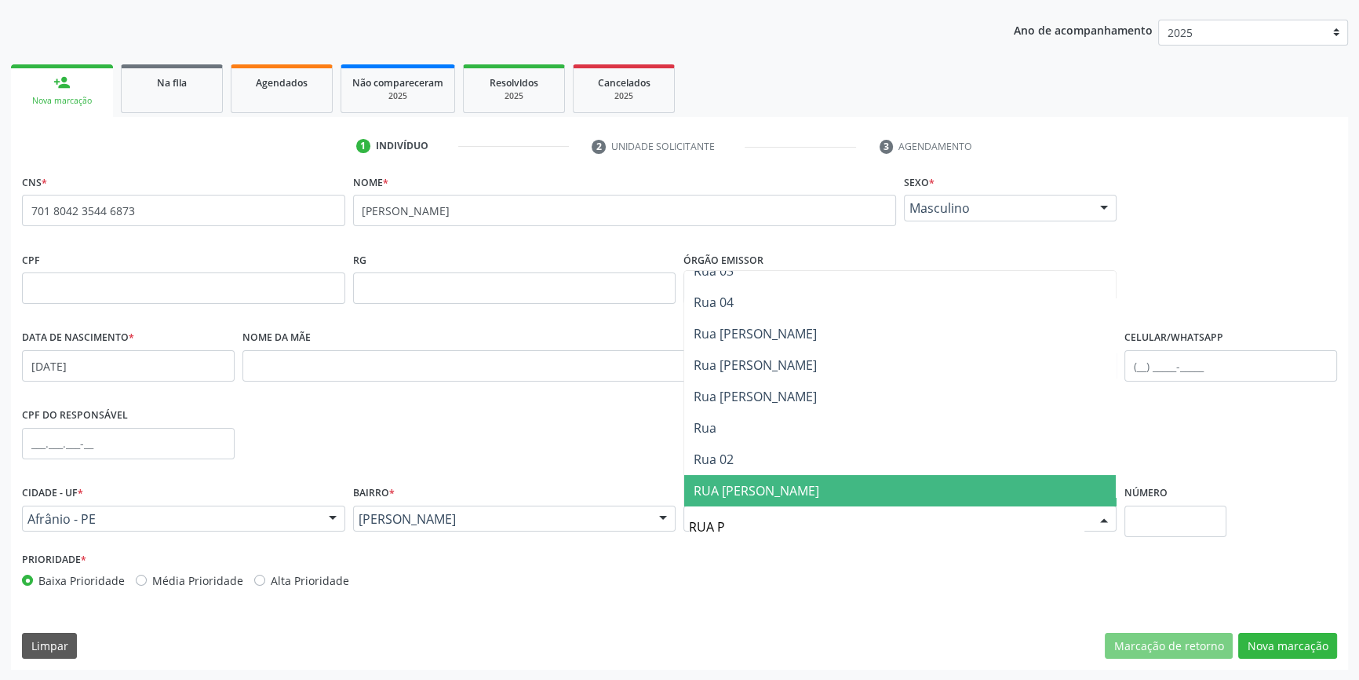
scroll to position [0, 0]
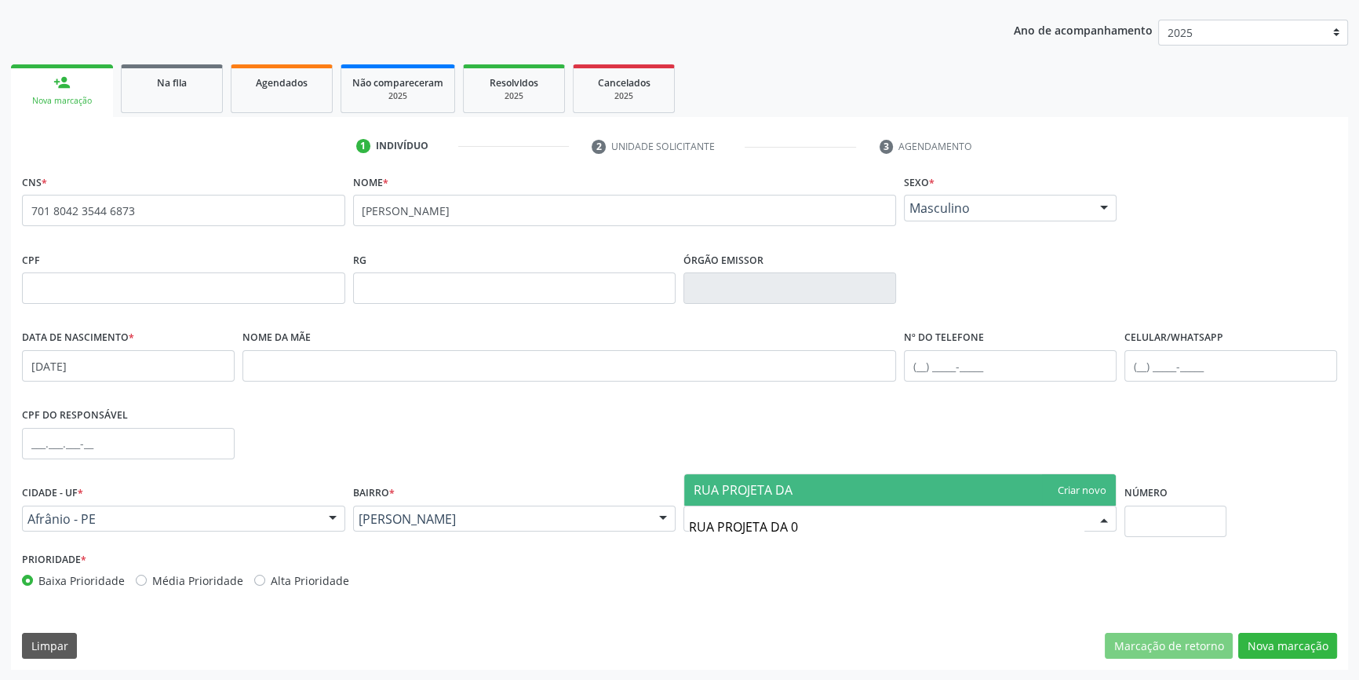
type input "RUA PROJETA DA 02"
click at [804, 493] on span "RUA PROJETA DA 02" at bounding box center [752, 489] width 116 height 17
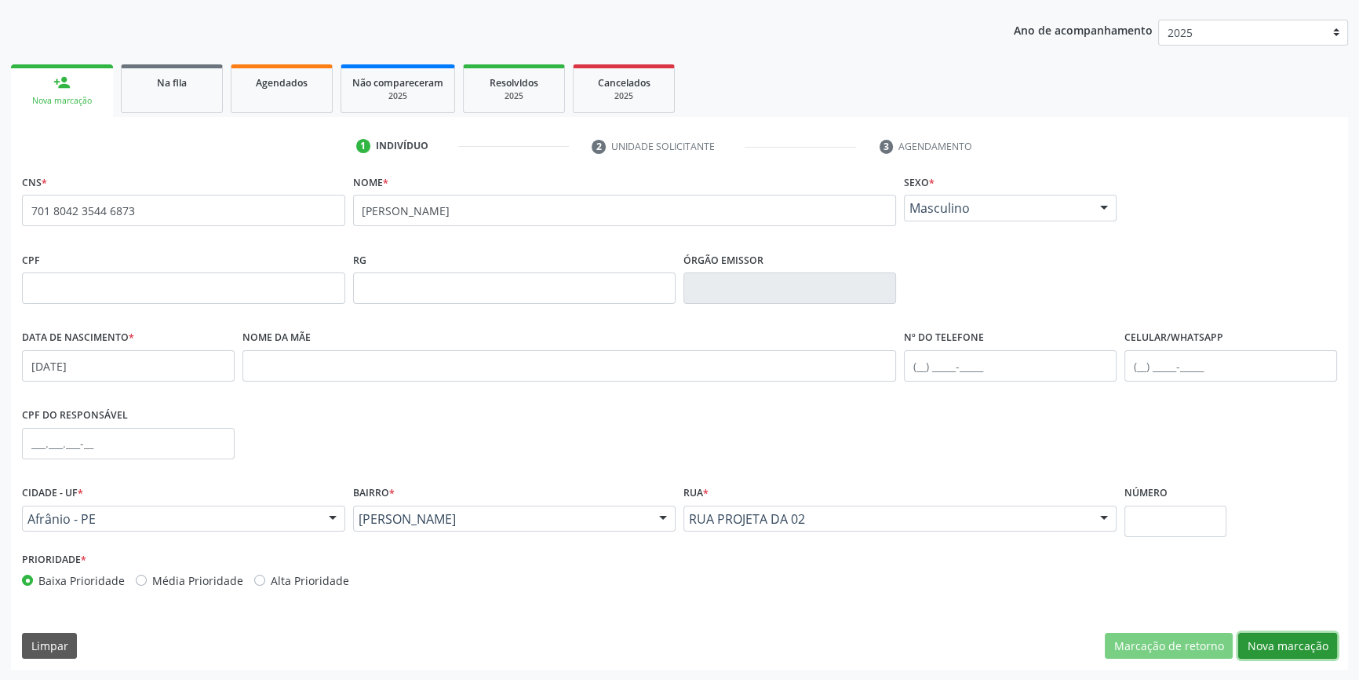
click at [1278, 638] on button "Nova marcação" at bounding box center [1287, 646] width 99 height 27
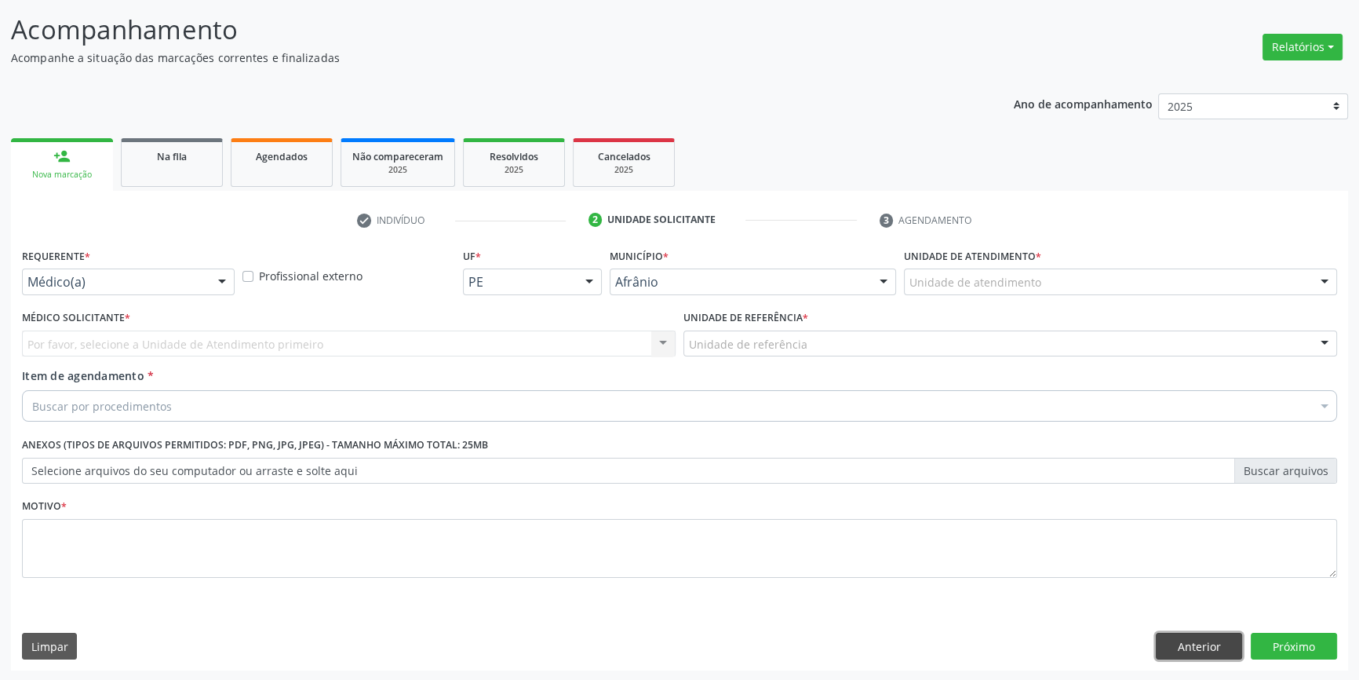
click at [1200, 643] on button "Anterior" at bounding box center [1199, 646] width 86 height 27
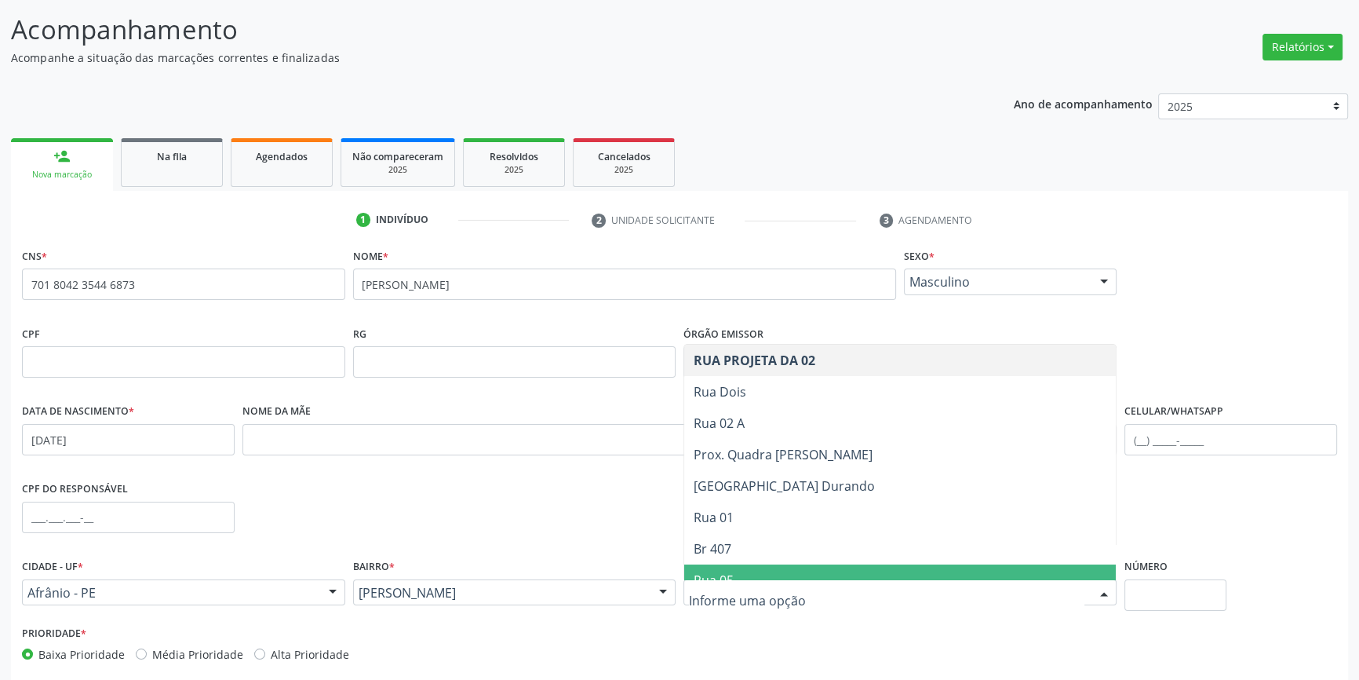
click at [1341, 634] on div "CNS * 701 8042 3544 6873 none Nome * [PERSON_NAME] * Masculino Masculino Femini…" at bounding box center [679, 493] width 1337 height 499
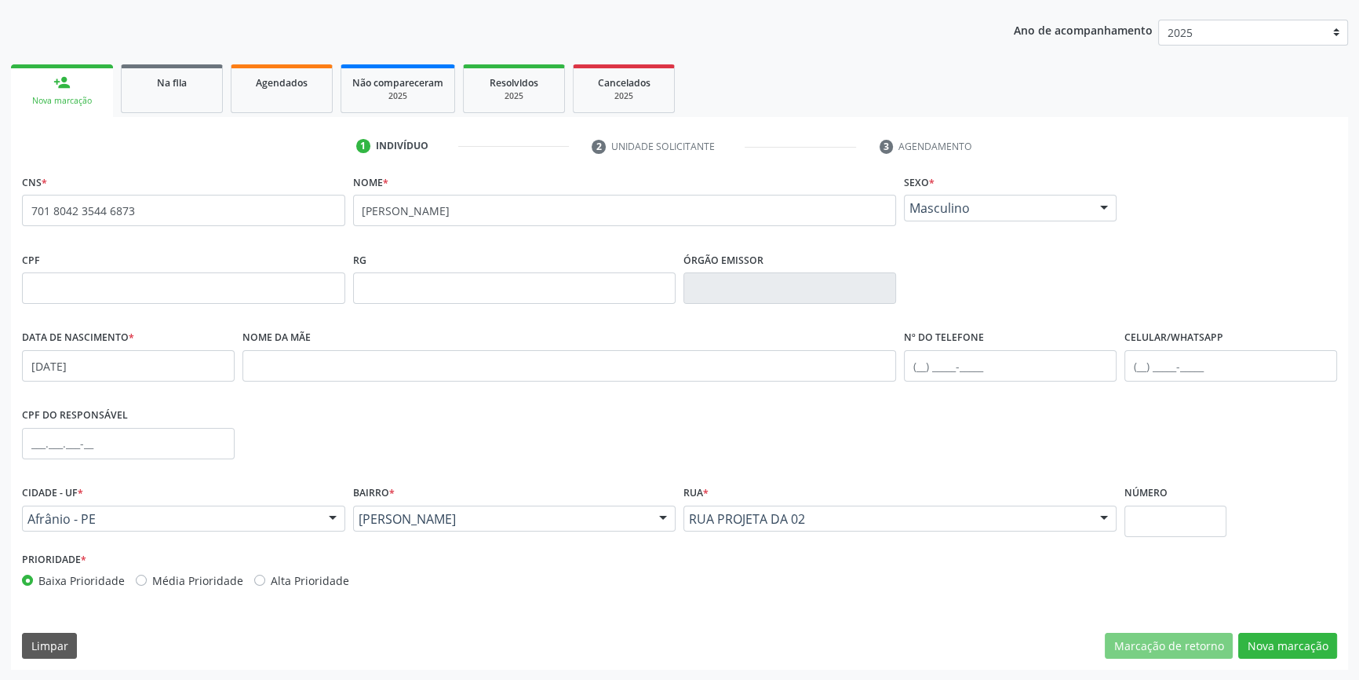
click at [1311, 627] on div "CNS * 701 8042 3544 6873 none Nome * [PERSON_NAME] * Masculino Masculino Femini…" at bounding box center [679, 419] width 1337 height 499
click at [1304, 636] on button "Nova marcação" at bounding box center [1287, 646] width 99 height 27
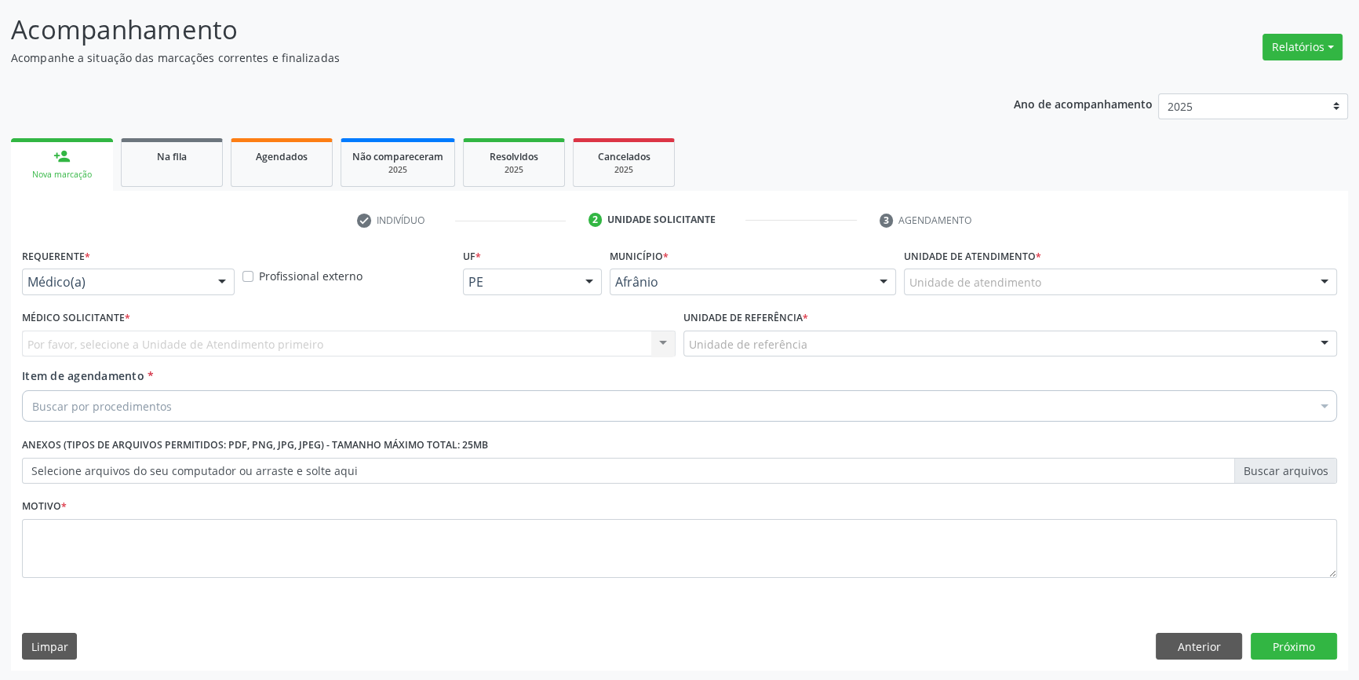
click at [1000, 293] on div "Unidade de atendimento Academia da Saude de Afranio Academia da Saude do Bairro…" at bounding box center [1120, 281] width 433 height 27
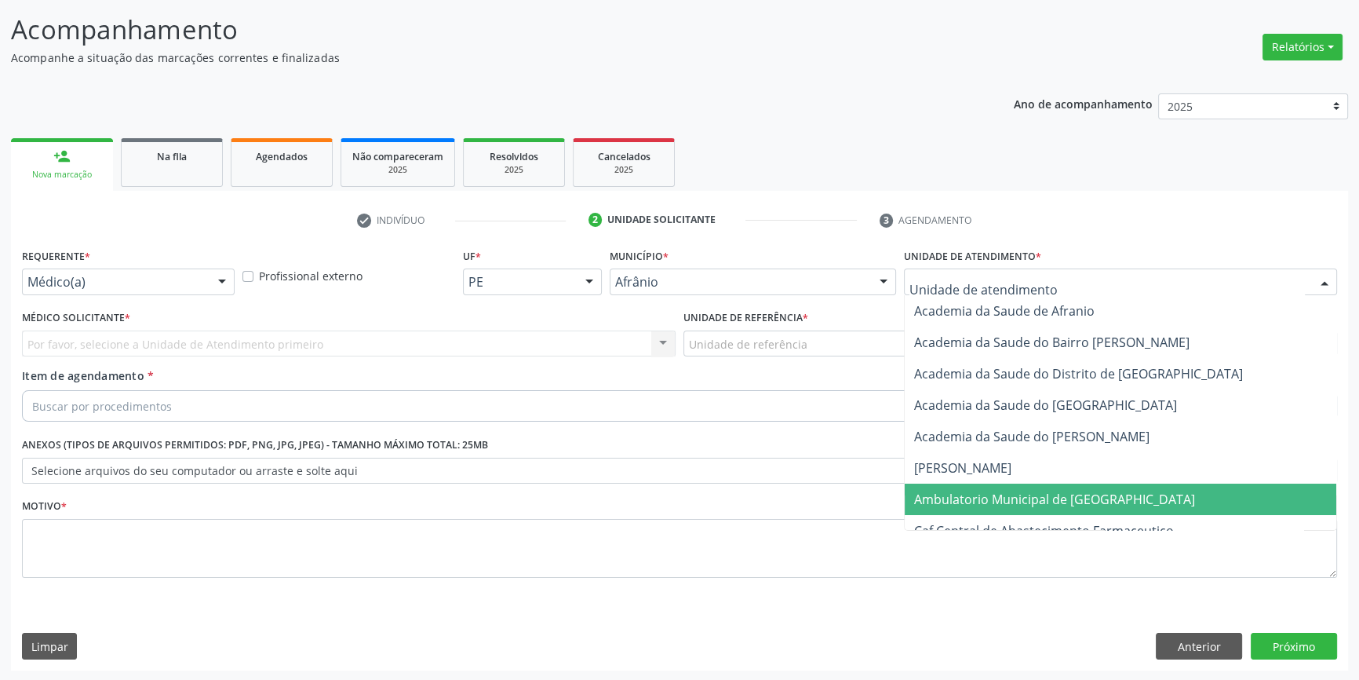
click at [987, 491] on span "Ambulatorio Municipal de [GEOGRAPHIC_DATA]" at bounding box center [1054, 499] width 281 height 17
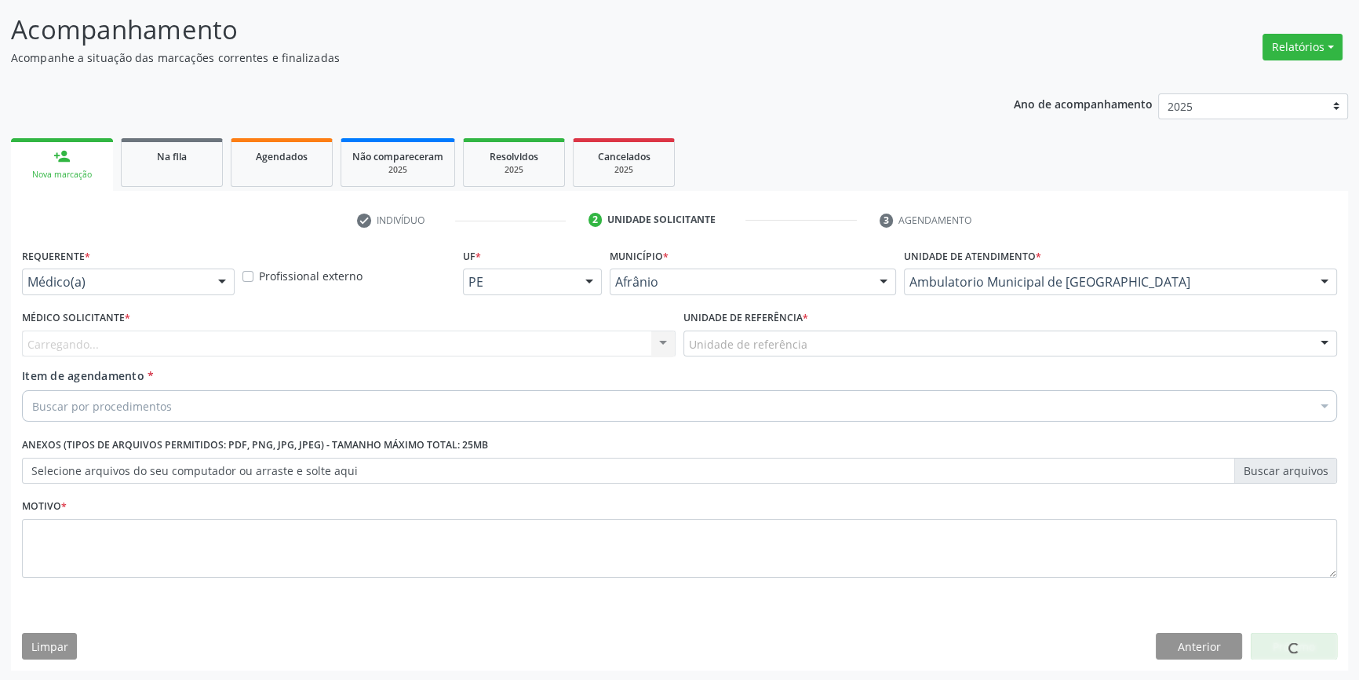
click at [825, 351] on div "Unidade de referência" at bounding box center [1011, 343] width 654 height 27
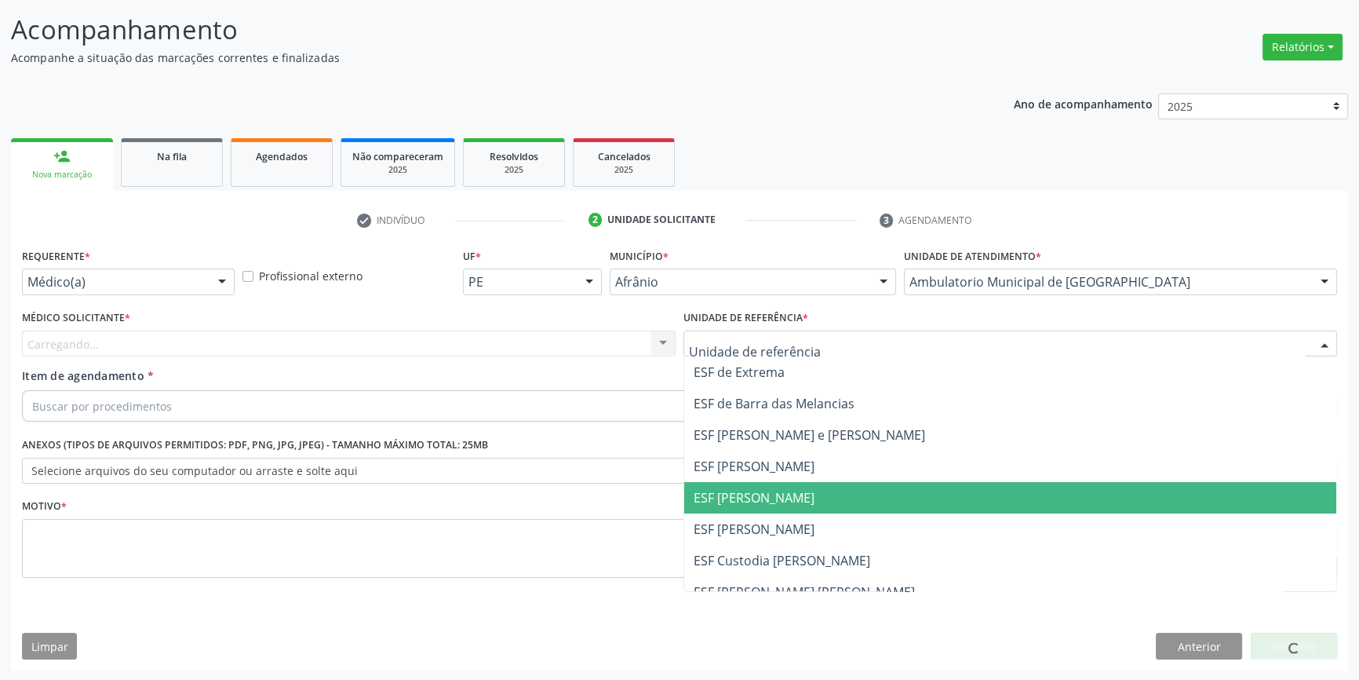
click at [792, 491] on span "ESF [PERSON_NAME]" at bounding box center [754, 497] width 121 height 17
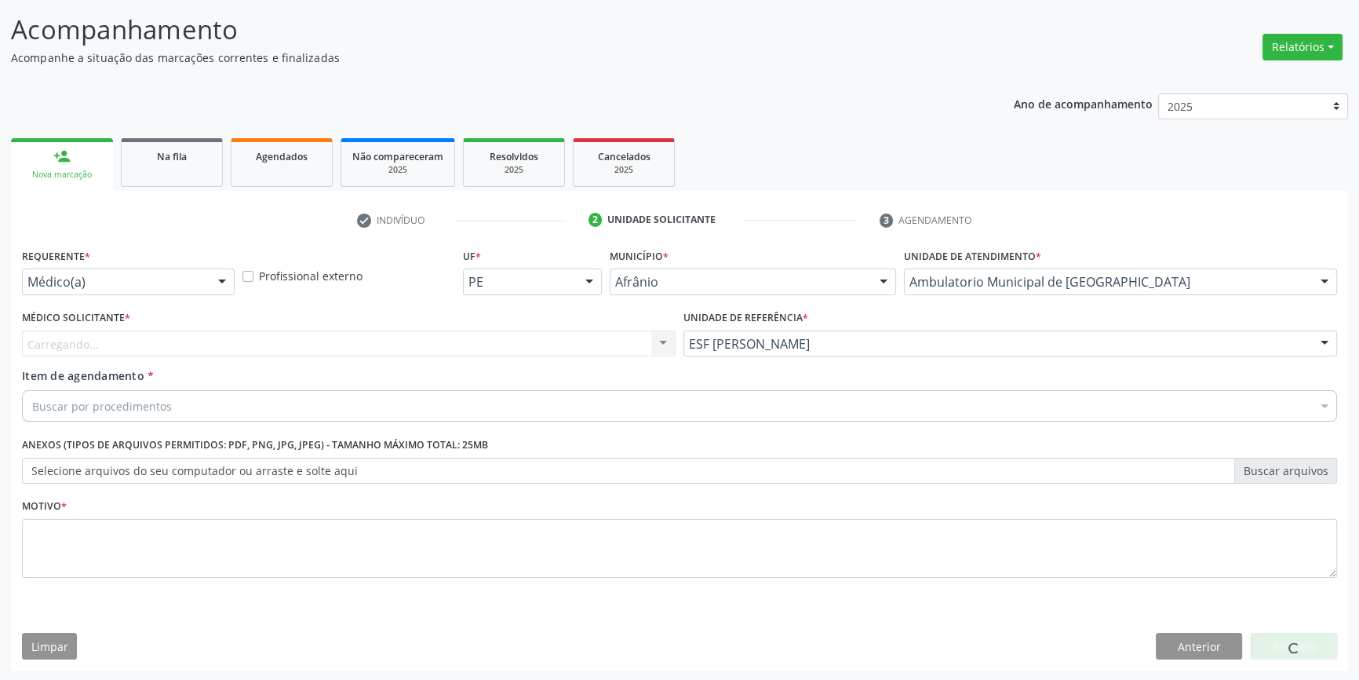
click at [378, 345] on div "Carregando... Nenhum resultado encontrado para: " " Não há nenhuma opção para s…" at bounding box center [349, 343] width 654 height 27
click at [230, 339] on div "Médico solicitante" at bounding box center [349, 343] width 654 height 27
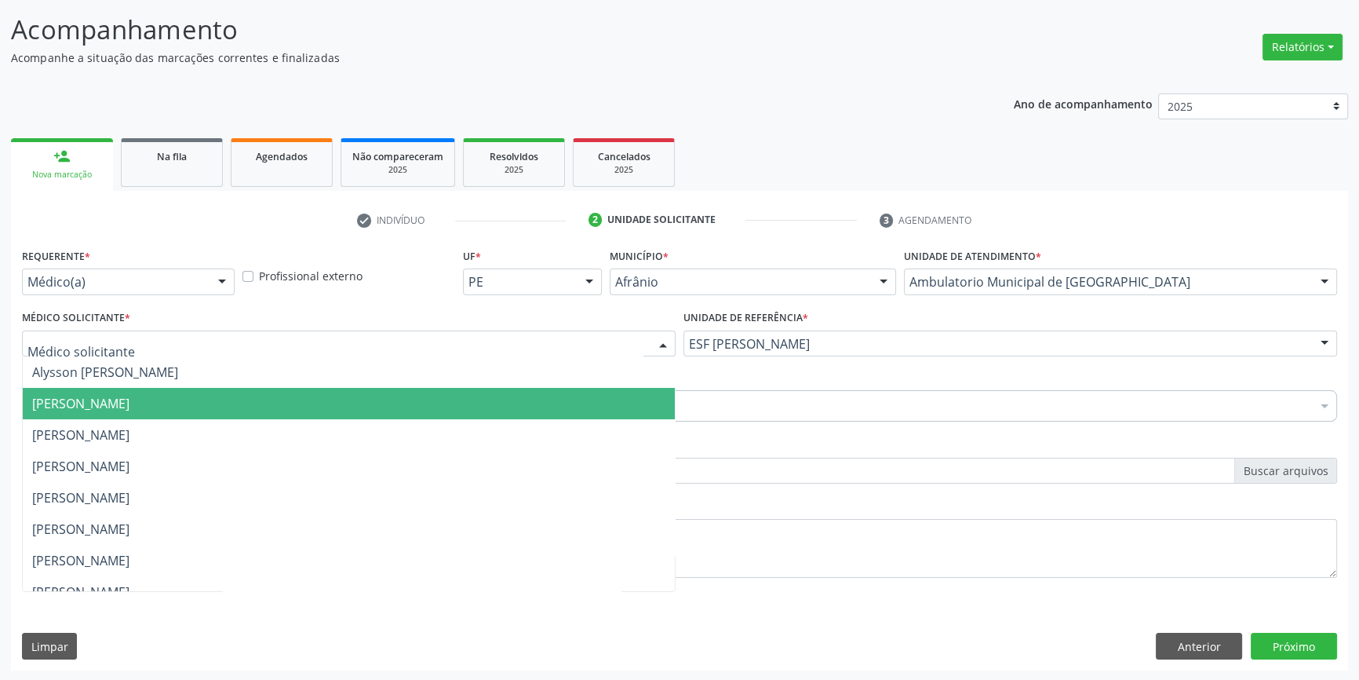
click at [139, 388] on span "[PERSON_NAME]" at bounding box center [349, 403] width 652 height 31
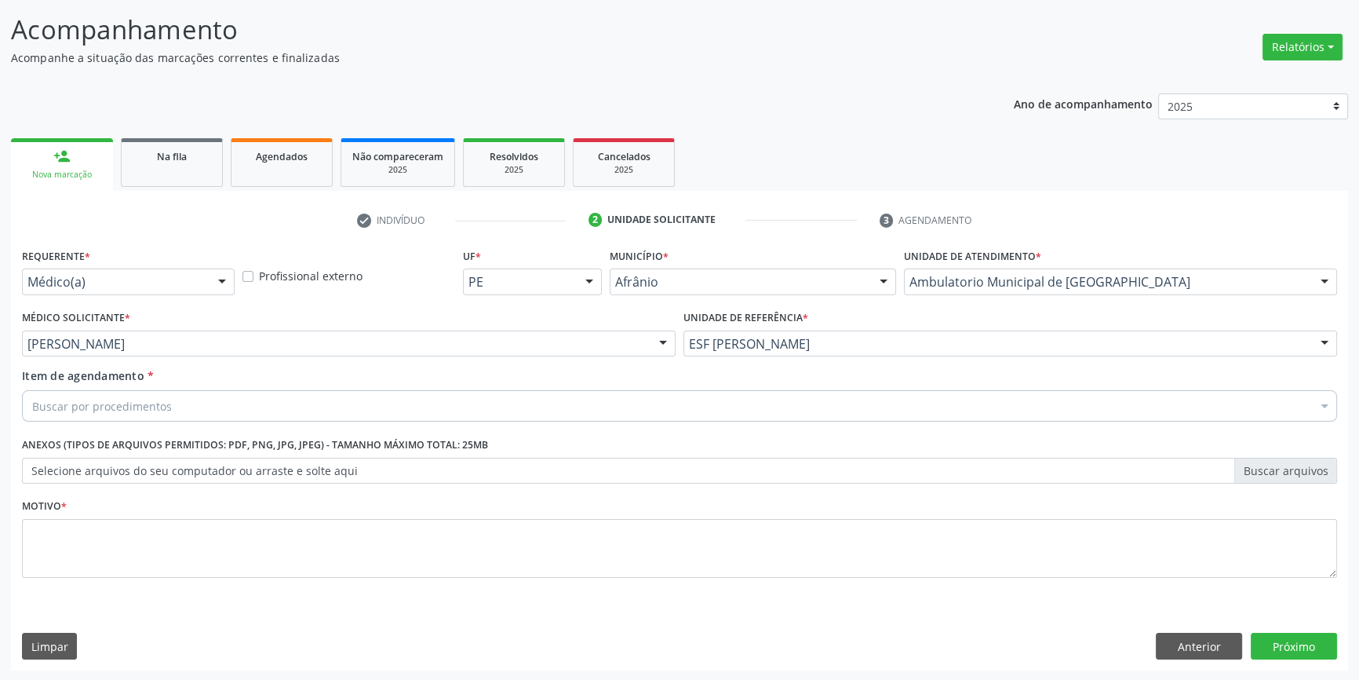
click at [140, 388] on div "Item de agendamento * Buscar por procedimentos Selecionar todos 0604320140 - Ab…" at bounding box center [679, 391] width 1315 height 49
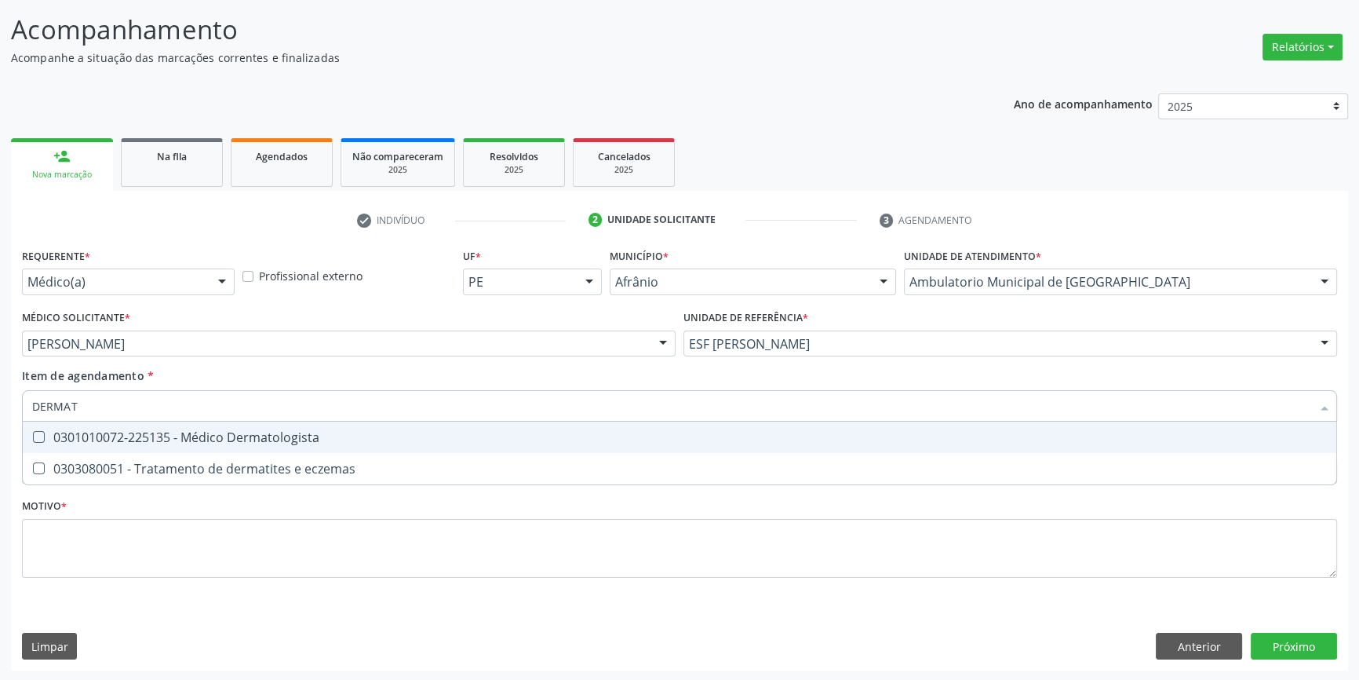
type input "DERMATO"
click at [162, 429] on span "0301010072-225135 - Médico Dermatologista" at bounding box center [680, 436] width 1314 height 31
checkbox Dermatologista "true"
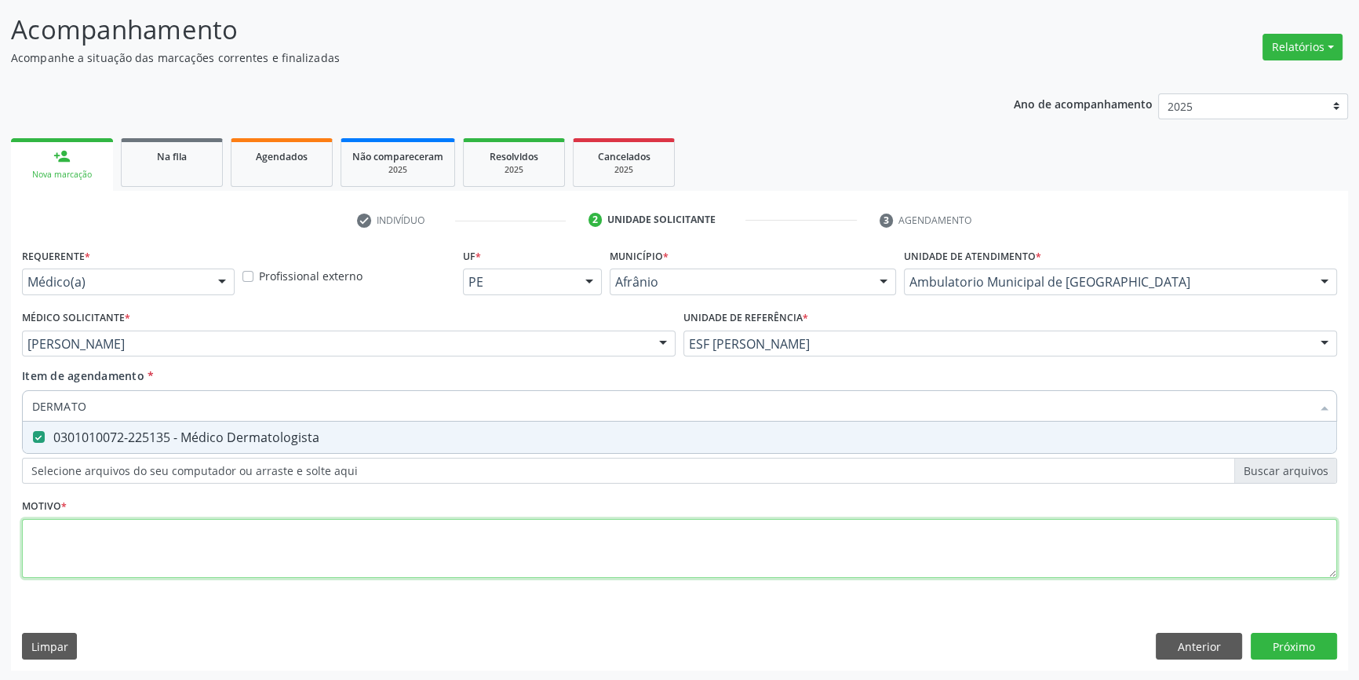
click at [156, 571] on div "Requerente * Médico(a) Médico(a) Enfermeiro(a) Paciente Nenhum resultado encont…" at bounding box center [679, 422] width 1315 height 356
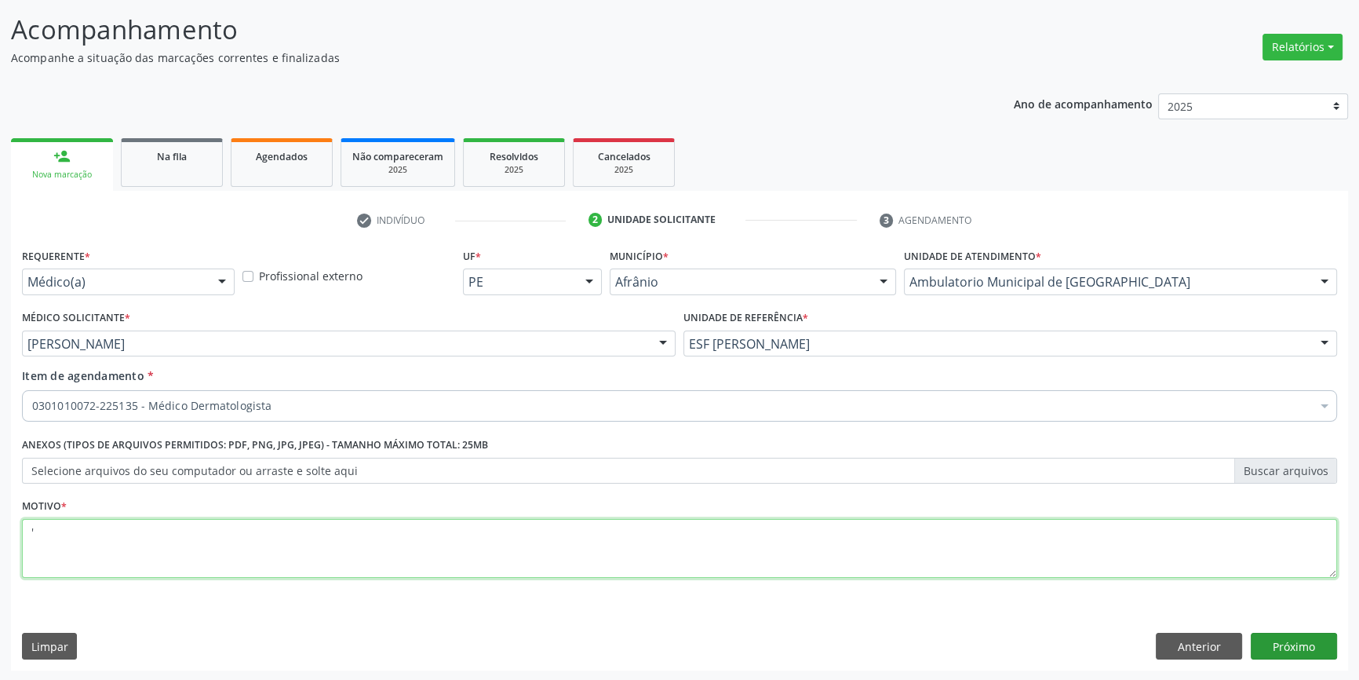
type textarea "'"
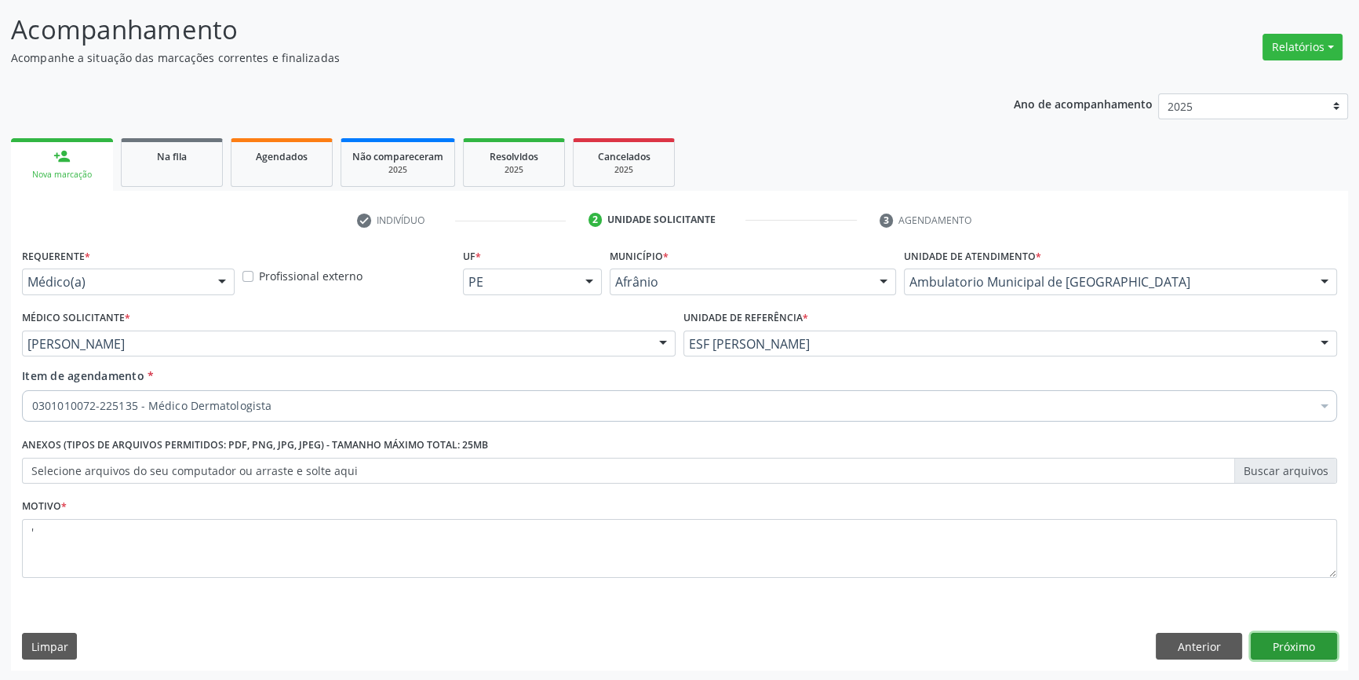
click at [1293, 651] on button "Próximo" at bounding box center [1294, 646] width 86 height 27
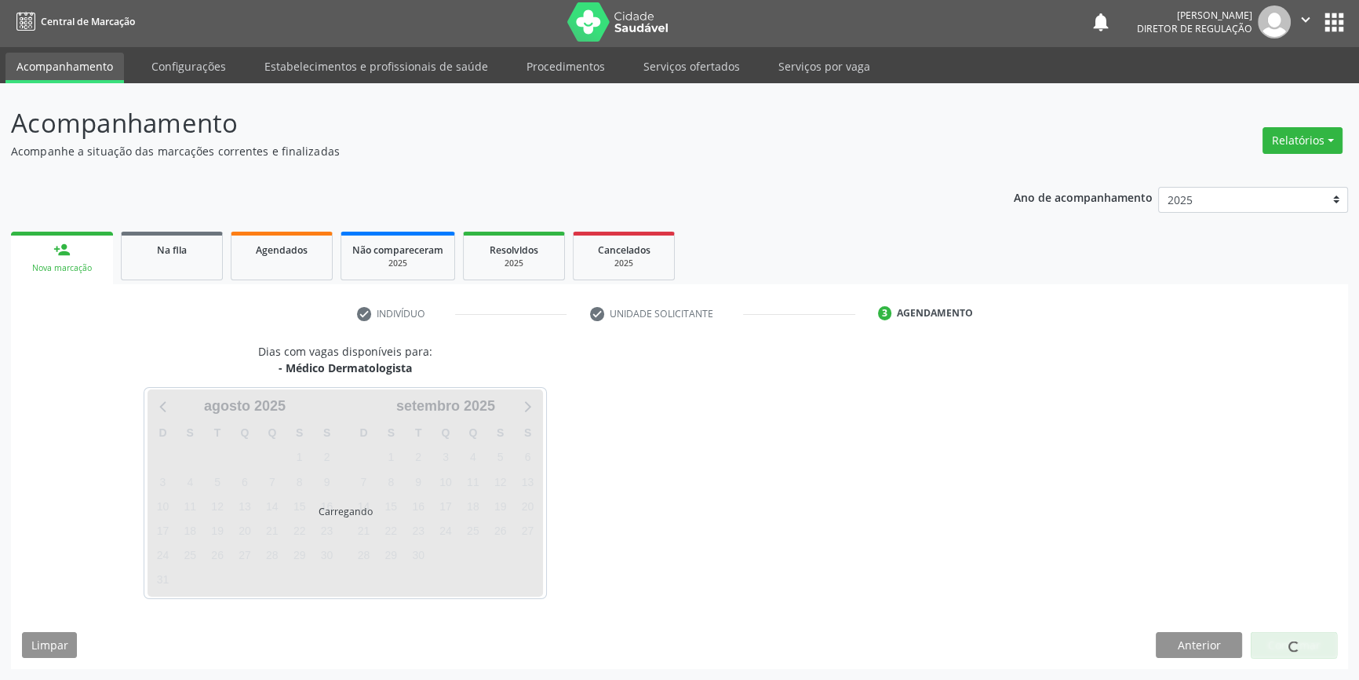
scroll to position [2, 0]
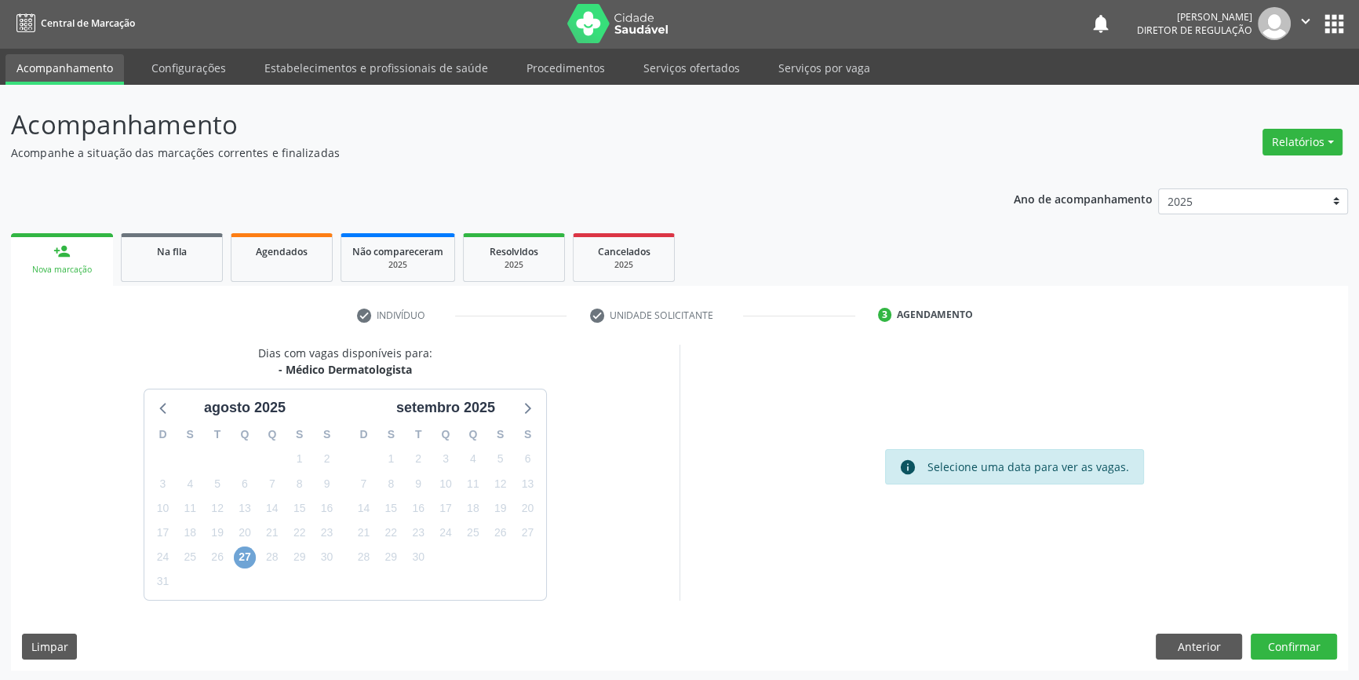
click at [251, 553] on span "27" at bounding box center [245, 557] width 22 height 22
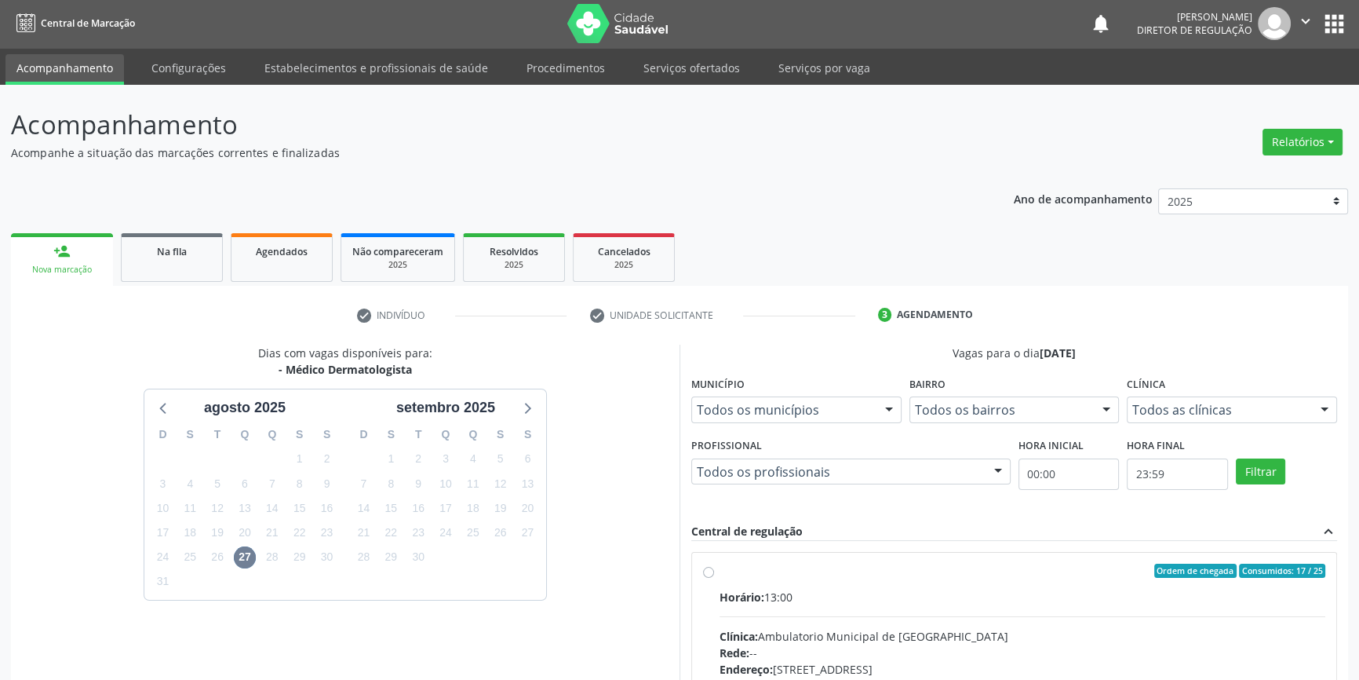
click at [736, 592] on span "Horário:" at bounding box center [742, 596] width 45 height 15
click at [714, 578] on input "Ordem de chegada Consumidos: 17 / 25 Horário: 13:00 Clínica: Ambulatorio Munici…" at bounding box center [708, 571] width 11 height 14
radio input "true"
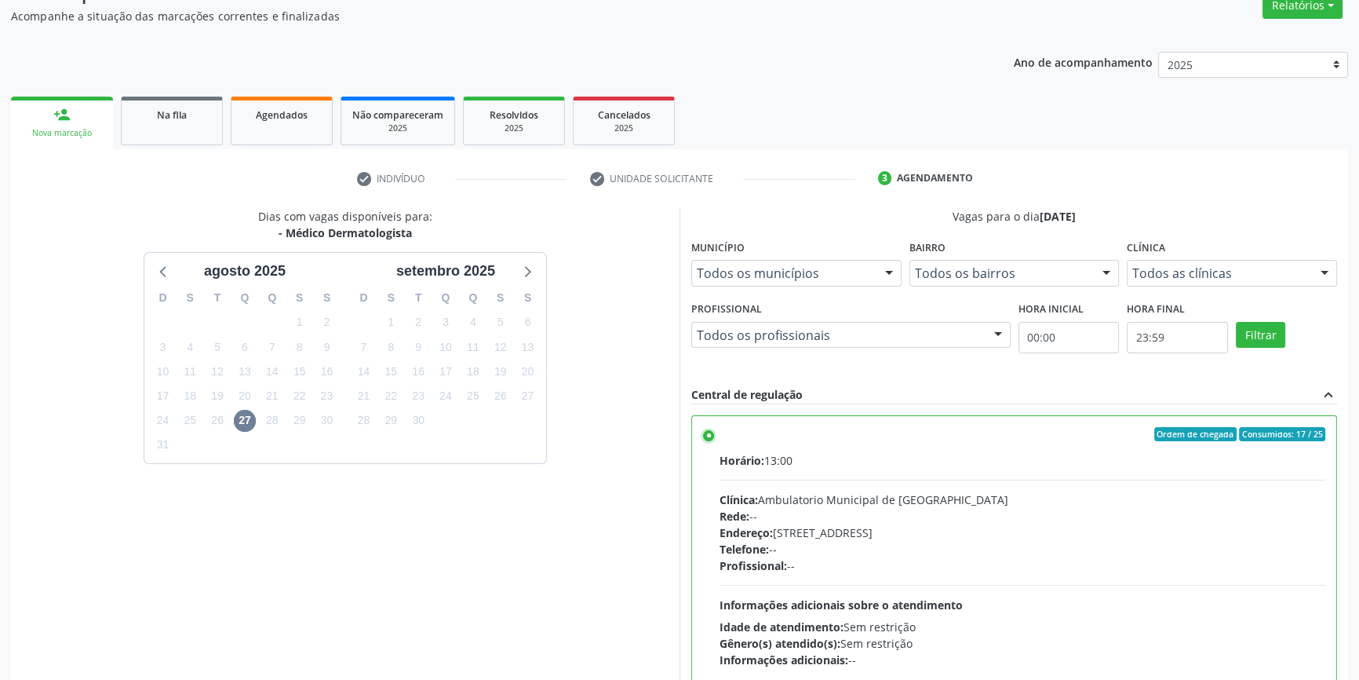
scroll to position [257, 0]
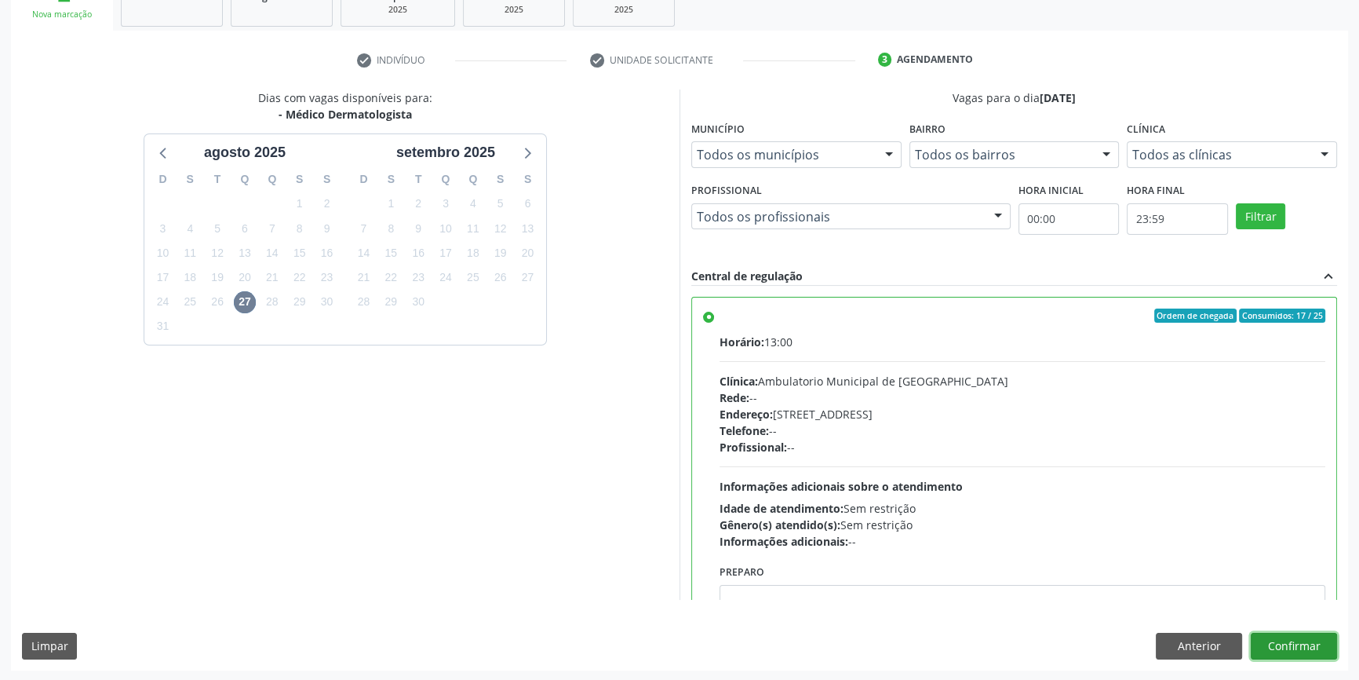
click at [1329, 651] on button "Confirmar" at bounding box center [1294, 646] width 86 height 27
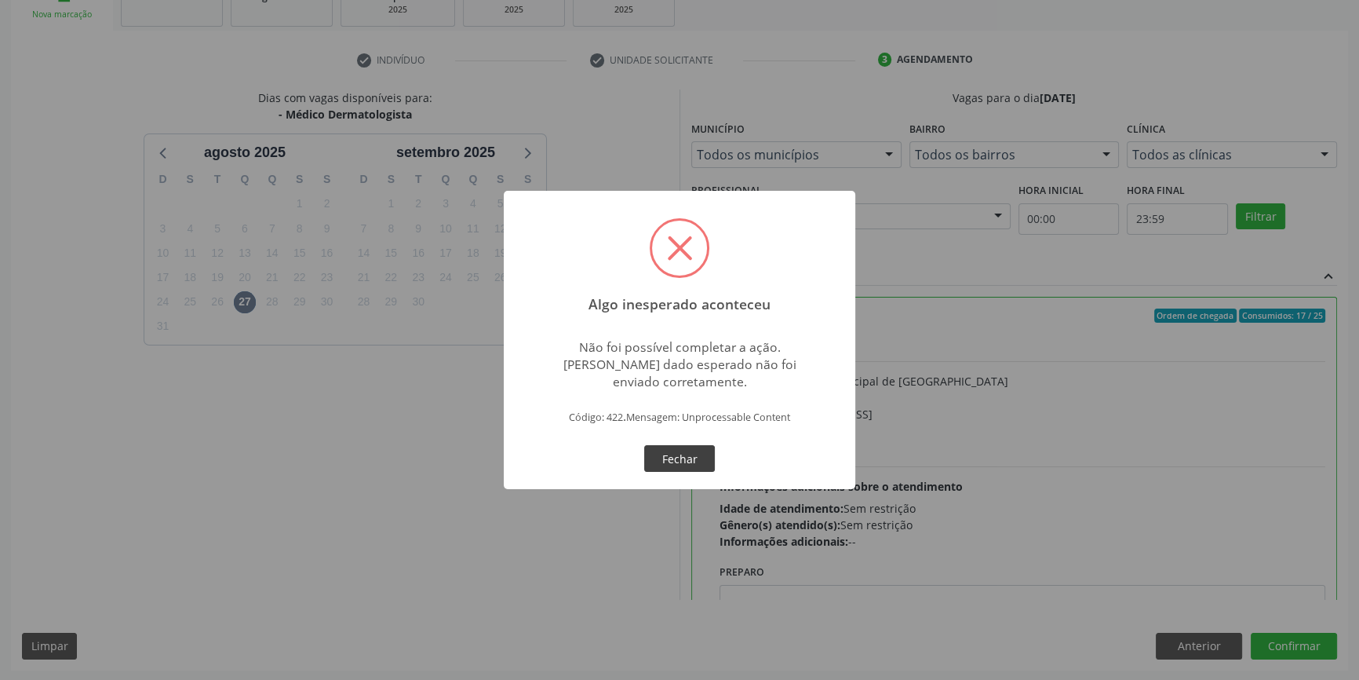
click at [654, 460] on button "Fechar" at bounding box center [679, 458] width 71 height 27
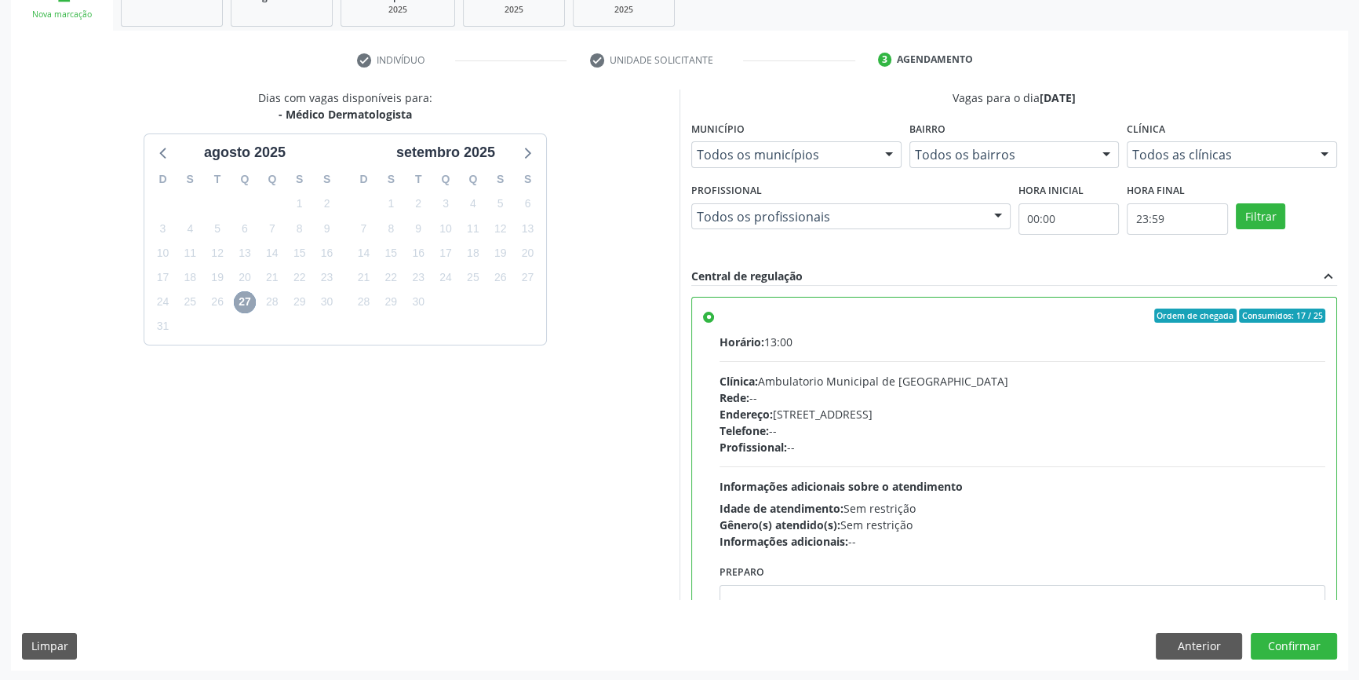
click at [251, 301] on span "27" at bounding box center [245, 302] width 22 height 22
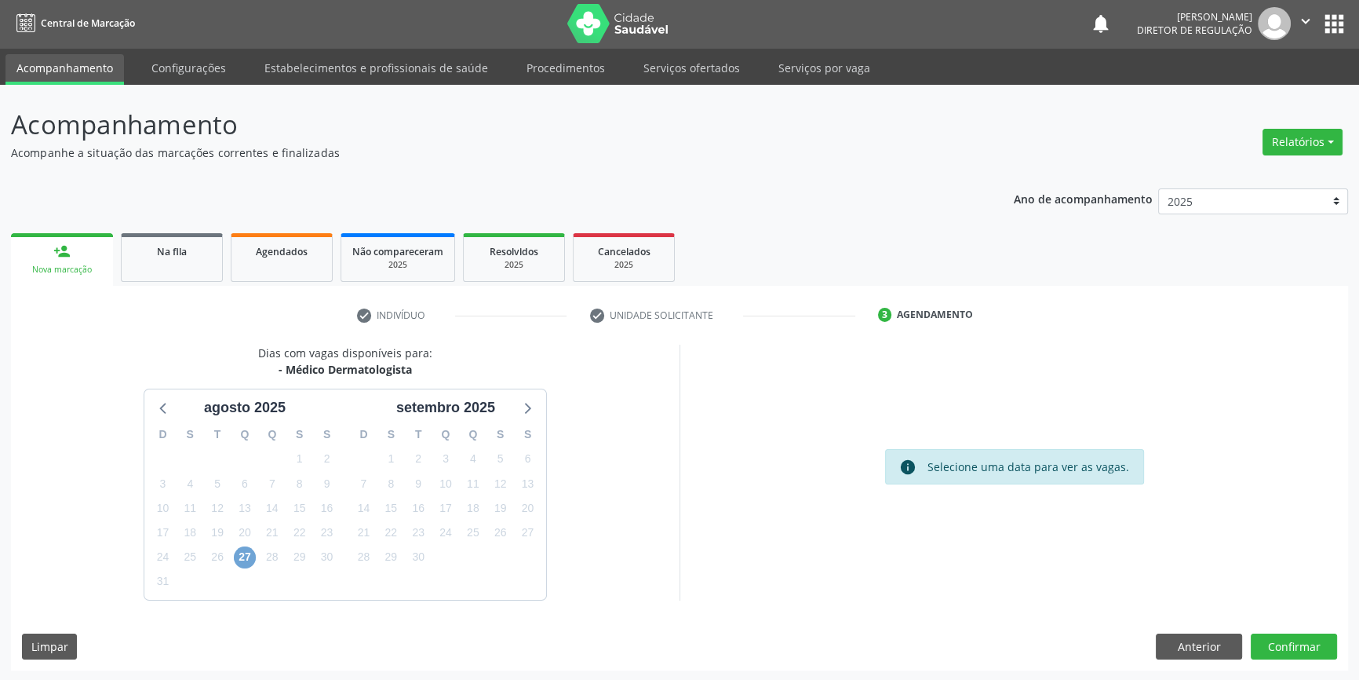
click at [243, 549] on span "27" at bounding box center [245, 557] width 22 height 22
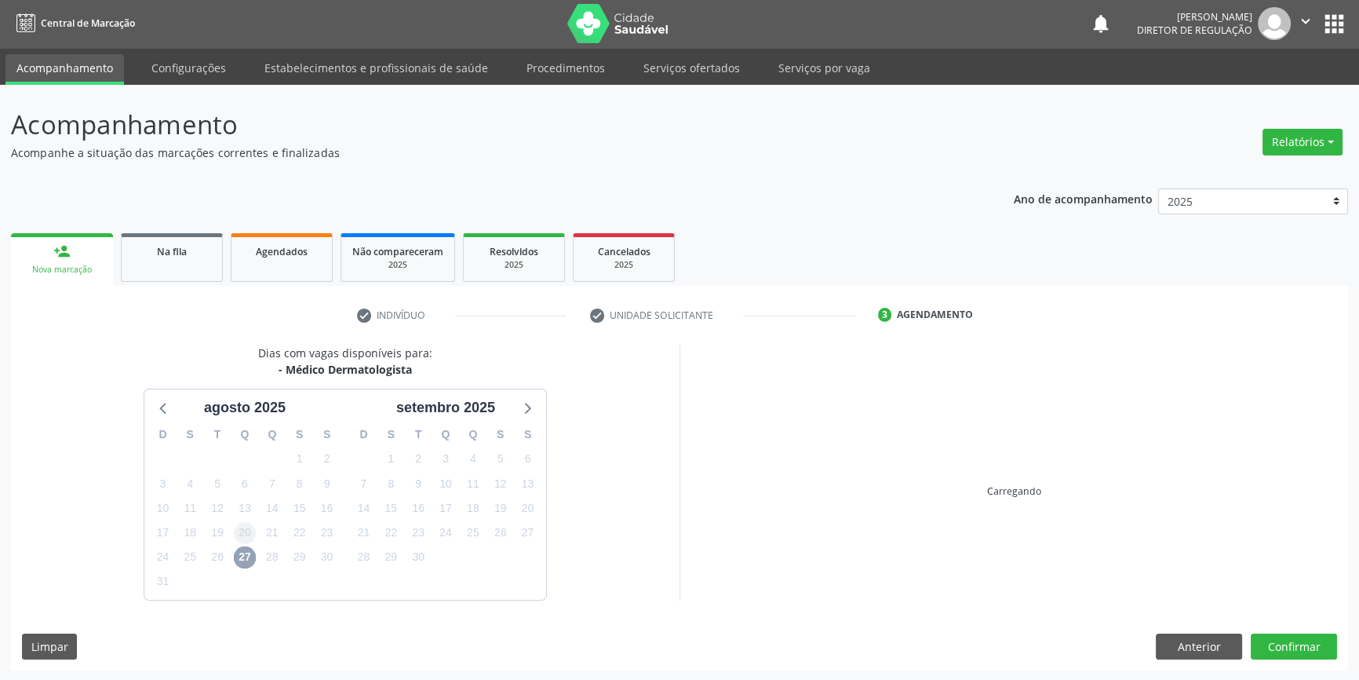
scroll to position [257, 0]
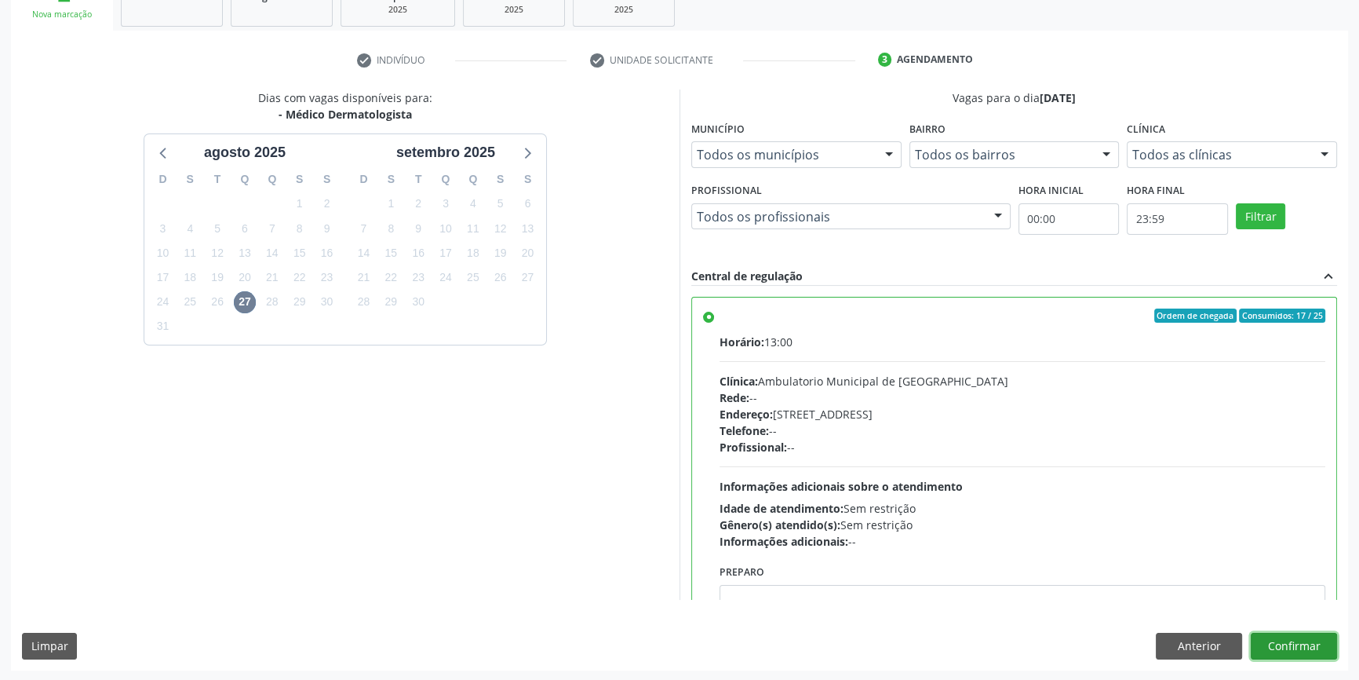
click at [1294, 633] on button "Confirmar" at bounding box center [1294, 646] width 86 height 27
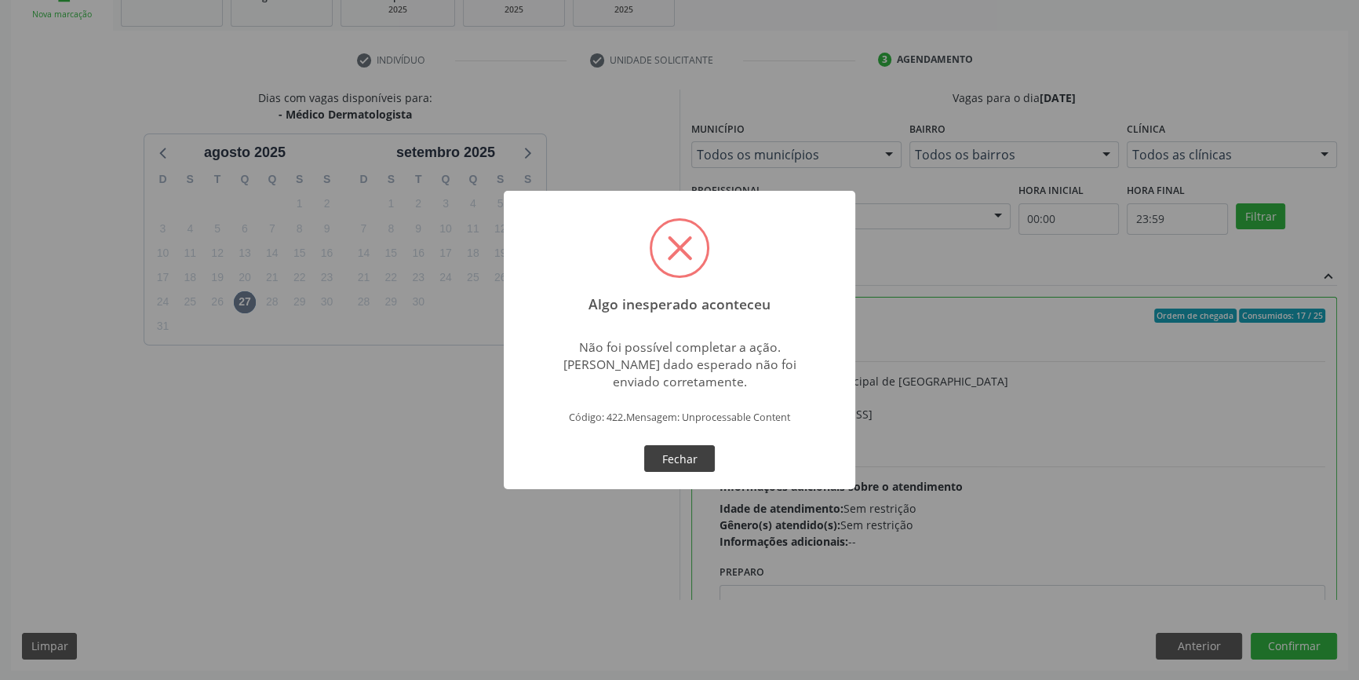
click at [684, 459] on button "Fechar" at bounding box center [679, 458] width 71 height 27
